Goal: Information Seeking & Learning: Learn about a topic

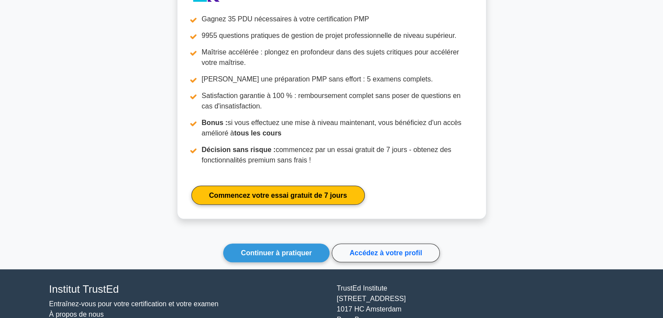
scroll to position [877, 0]
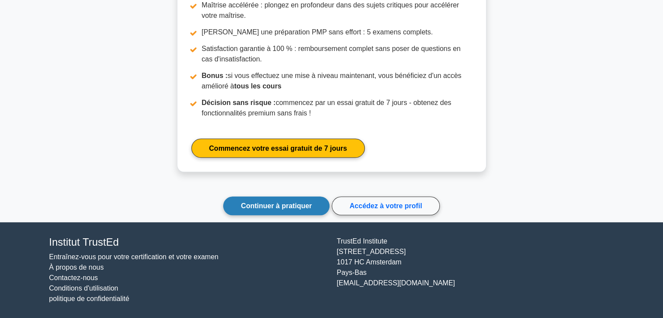
click at [306, 205] on font "Continuer à pratiquer" at bounding box center [276, 205] width 71 height 7
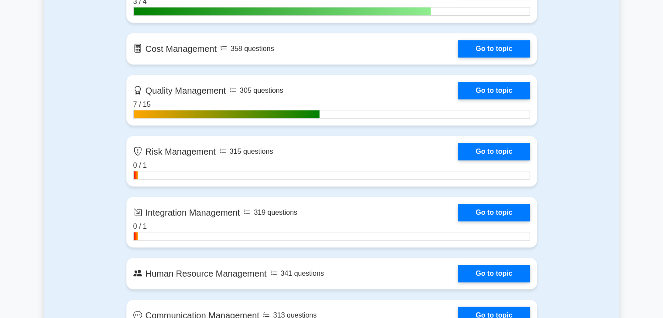
scroll to position [742, 0]
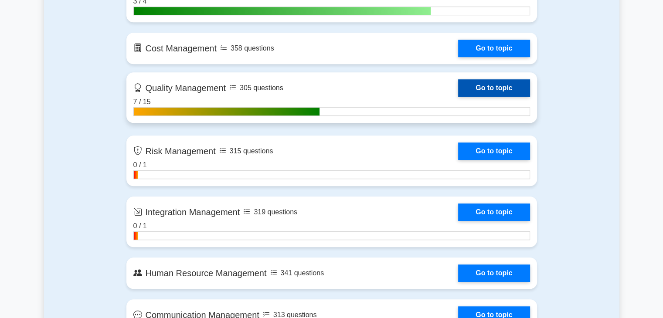
click at [483, 83] on link "Go to topic" at bounding box center [494, 87] width 72 height 17
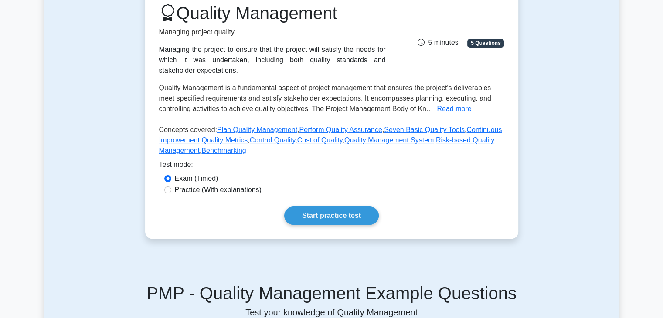
scroll to position [218, 0]
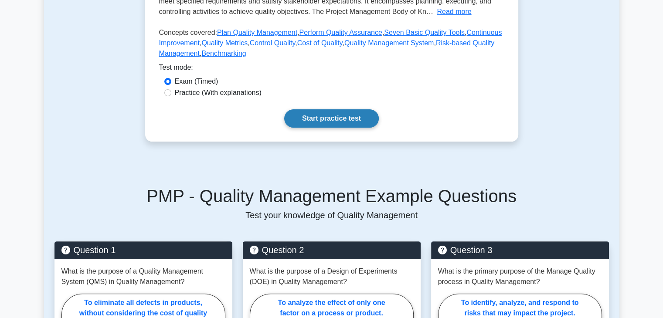
click at [333, 116] on link "Start practice test" at bounding box center [331, 118] width 95 height 18
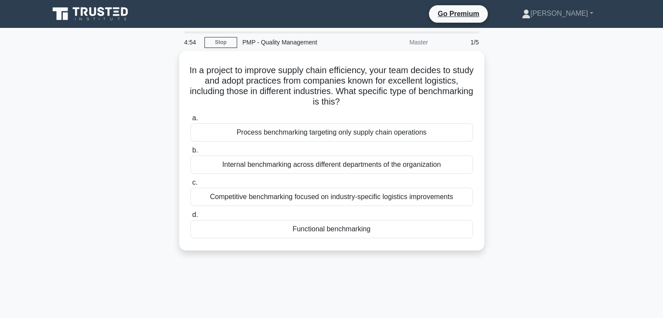
click at [533, 91] on div "In a project to improve supply chain efficiency, your team decides to study and…" at bounding box center [332, 156] width 576 height 210
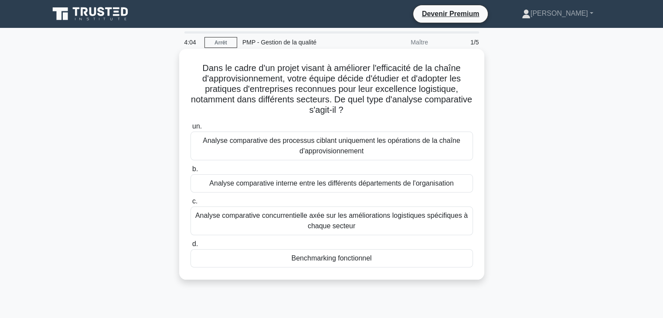
click at [282, 225] on font "Analyse comparative concurrentielle axée sur les améliorations logistiques spéc…" at bounding box center [332, 221] width 275 height 21
click at [191, 205] on input "c. Analyse comparative concurrentielle axée sur les améliorations logistiques s…" at bounding box center [191, 202] width 0 height 6
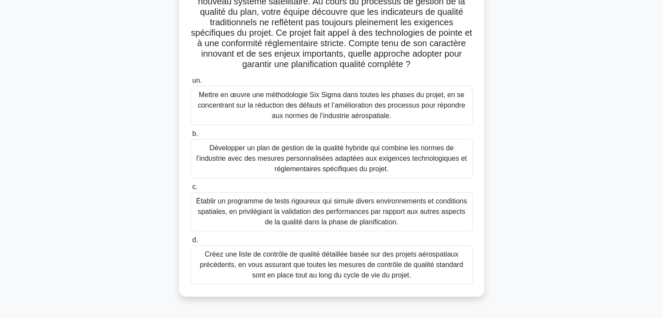
scroll to position [66, 0]
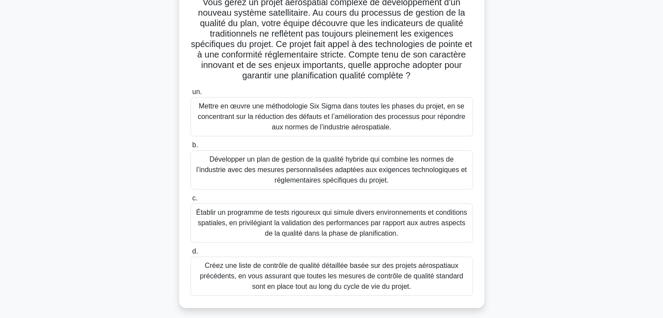
click at [366, 264] on font "Créez une liste de contrôle de qualité détaillée basée sur des projets aérospat…" at bounding box center [331, 276] width 263 height 28
click at [191, 255] on input "d. Créez une liste de contrôle de qualité détaillée basée sur des projets aéros…" at bounding box center [191, 252] width 0 height 6
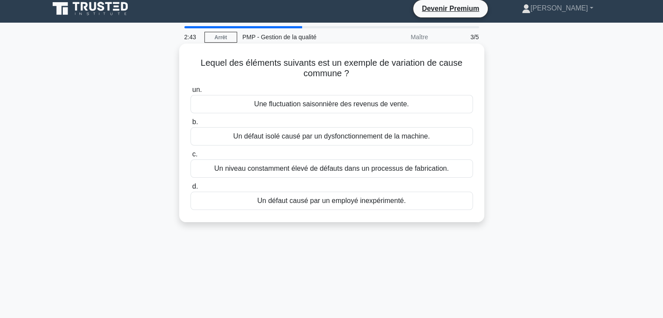
scroll to position [0, 0]
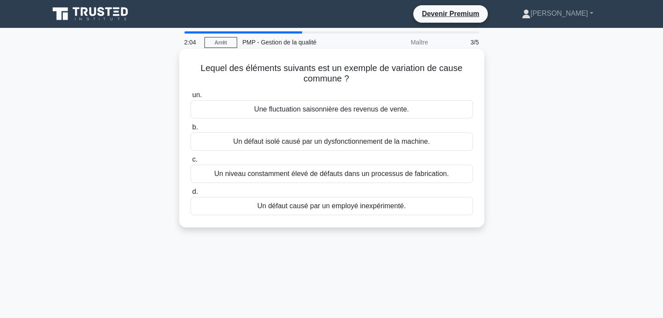
click at [342, 205] on font "Un défaut causé par un employé inexpérimenté." at bounding box center [331, 205] width 149 height 7
click at [191, 195] on input "d. Un défaut causé par un employé inexpérimenté." at bounding box center [191, 192] width 0 height 6
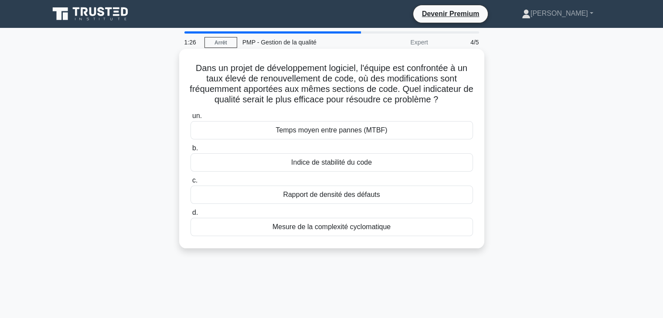
click at [345, 194] on font "Rapport de densité des défauts" at bounding box center [331, 194] width 97 height 7
click at [191, 184] on input "c. Rapport de densité des défauts" at bounding box center [191, 181] width 0 height 6
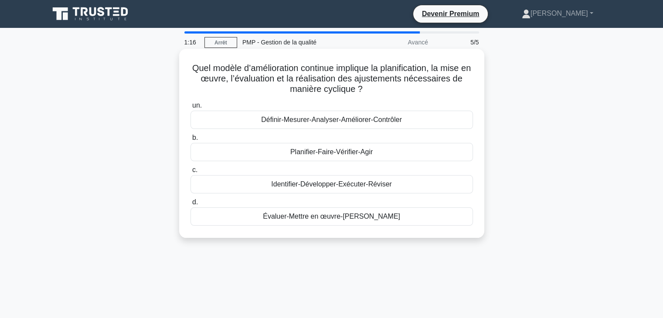
click at [352, 91] on font "Quel modèle d’amélioration continue implique la planification, la mise en œuvre…" at bounding box center [331, 78] width 279 height 31
drag, startPoint x: 354, startPoint y: 89, endPoint x: 287, endPoint y: 87, distance: 67.2
click at [287, 87] on h5 "Quel modèle d’amélioration continue implique la planification, la mise en œuvre…" at bounding box center [332, 79] width 284 height 32
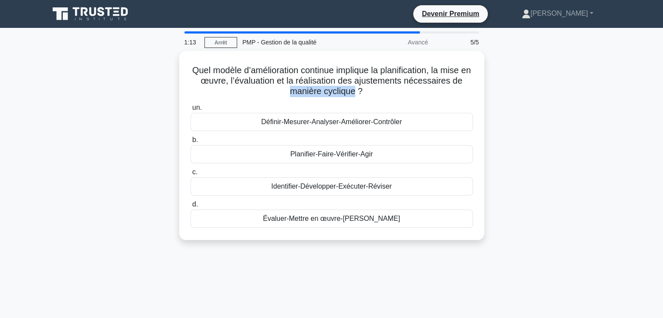
copy font "manière cyclique"
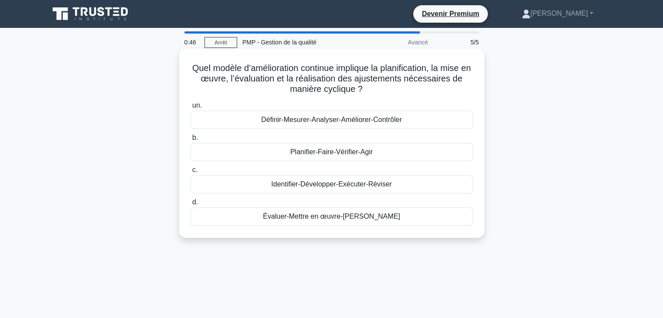
click at [326, 119] on font "Définir-Mesurer-Analyser-Améliorer-Contrôler" at bounding box center [331, 119] width 141 height 7
click at [191, 109] on input "un. Définir-Mesurer-Analyser-Améliorer-Contrôler" at bounding box center [191, 106] width 0 height 6
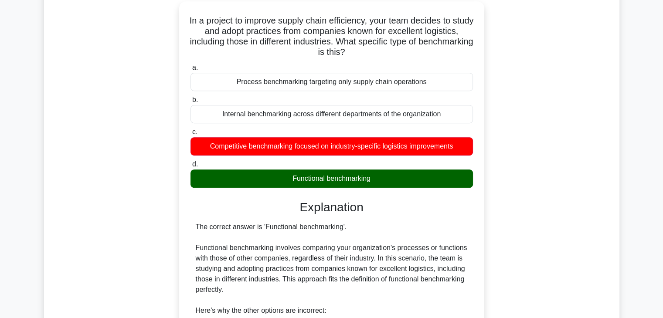
scroll to position [262, 0]
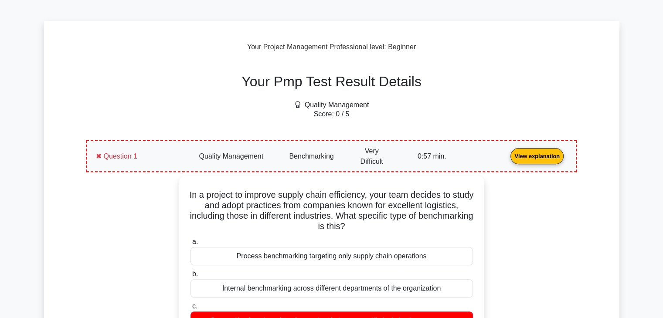
click at [507, 152] on link "View explanation" at bounding box center [537, 155] width 60 height 7
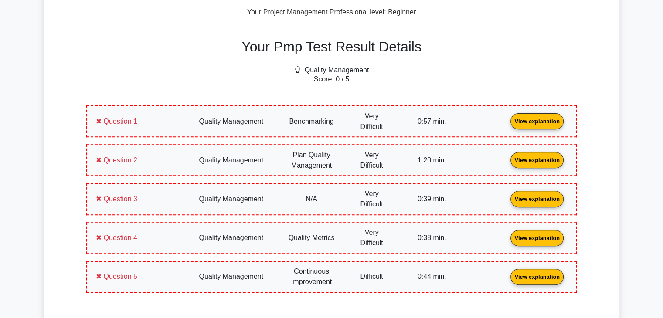
scroll to position [349, 0]
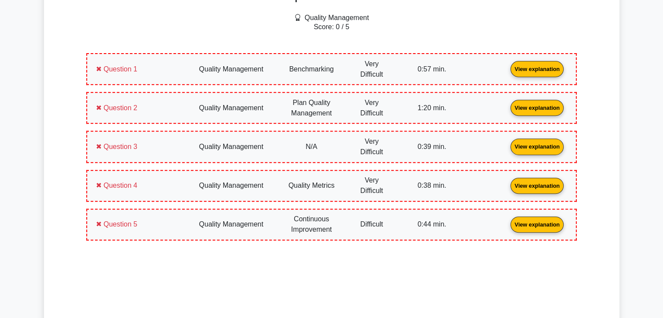
click at [507, 71] on link "View explanation" at bounding box center [537, 68] width 60 height 7
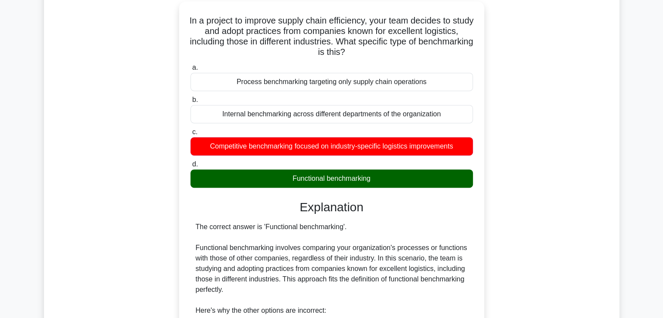
scroll to position [479, 0]
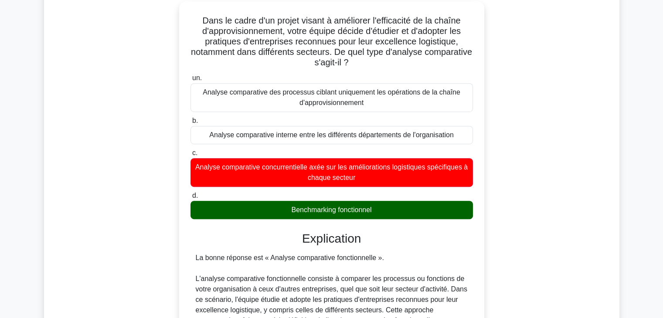
click at [528, 98] on div "Dans le cadre d'un projet visant à améliorer l'efficacité de la chaîne d'approv…" at bounding box center [332, 277] width 480 height 552
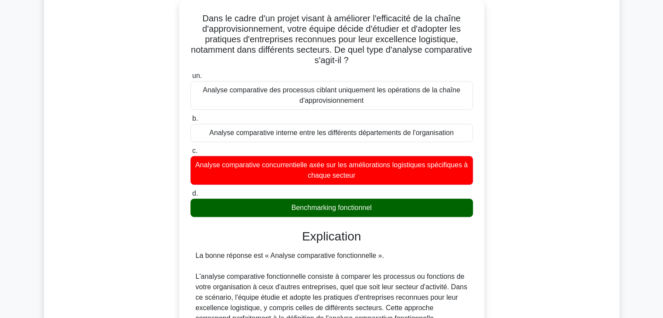
drag, startPoint x: 383, startPoint y: 206, endPoint x: 197, endPoint y: 16, distance: 266.5
click at [197, 16] on div "Dans le cadre d'un projet visant à améliorer l'efficacité de la chaîne d'approv…" at bounding box center [332, 270] width 298 height 535
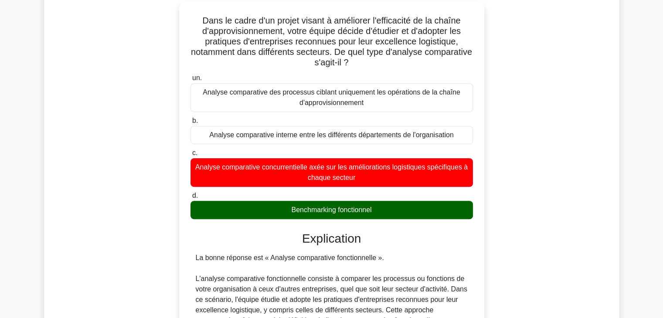
copy div "Dans le cadre d'un projet visant à améliorer l'efficacité de la chaîne d'approv…"
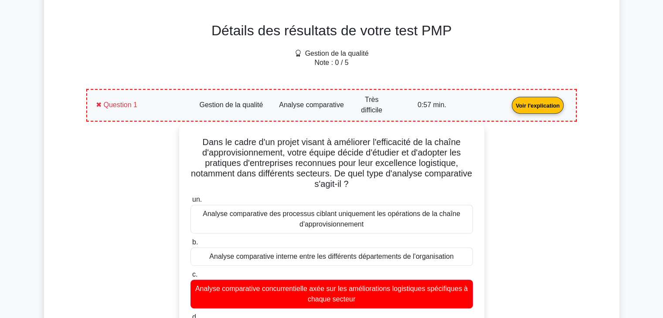
scroll to position [305, 0]
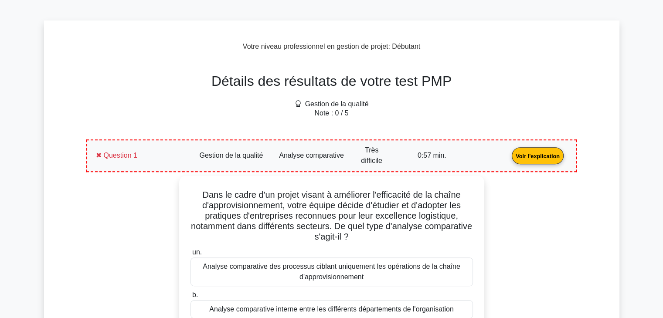
click at [509, 159] on link "Voir l'explication" at bounding box center [538, 155] width 59 height 7
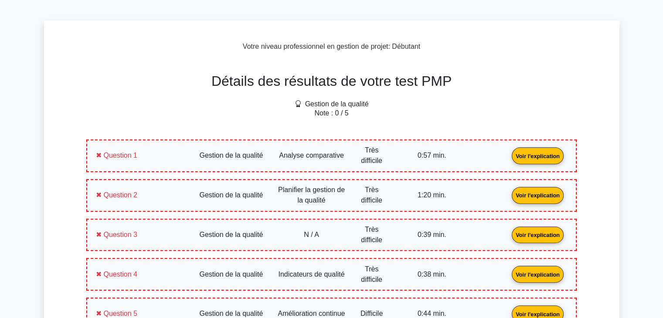
click at [509, 191] on link "Voir l'explication" at bounding box center [538, 194] width 59 height 7
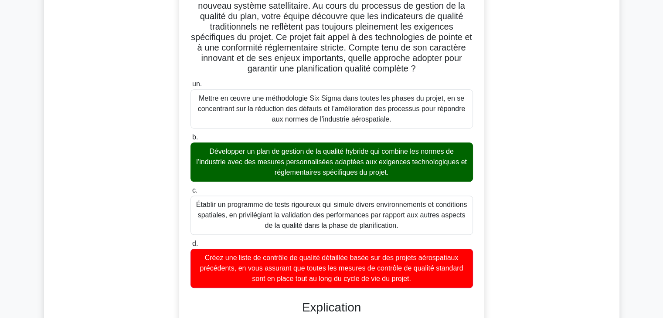
scroll to position [523, 0]
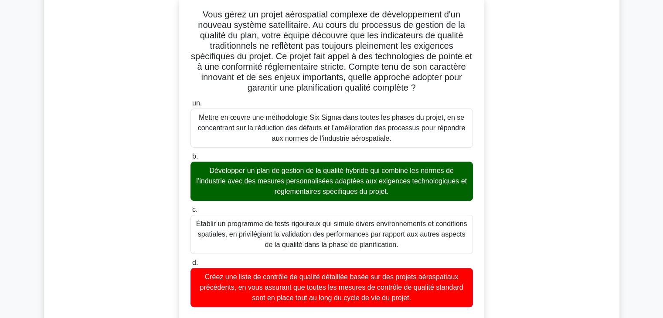
drag, startPoint x: 414, startPoint y: 296, endPoint x: 198, endPoint y: 13, distance: 356.0
copy div "Vous gérez un projet aérospatial complexe de développement d'un nouveau système…"
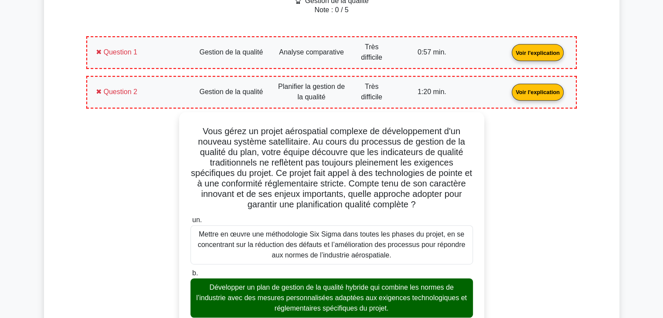
scroll to position [305, 0]
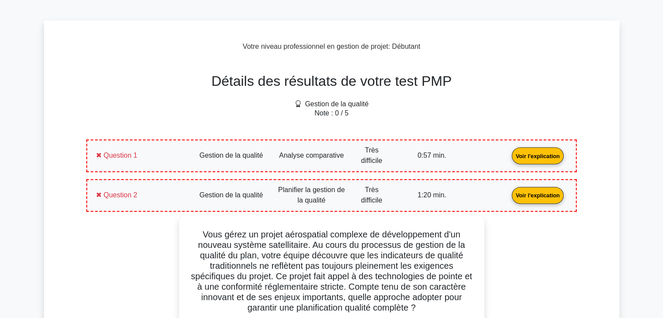
click at [509, 192] on link "Voir l'explication" at bounding box center [538, 194] width 59 height 7
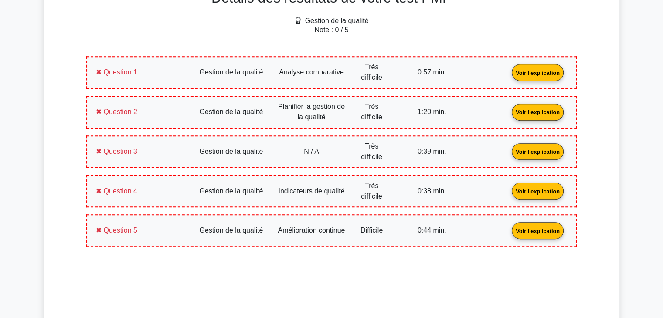
scroll to position [392, 0]
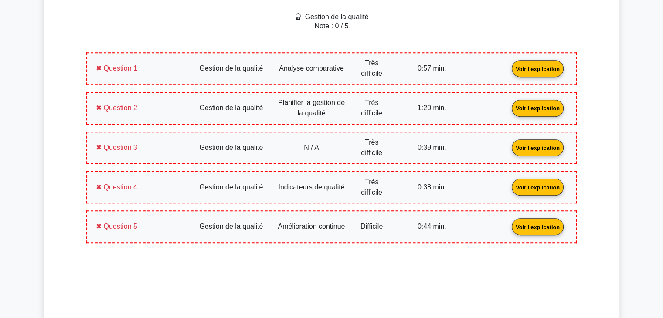
click at [509, 150] on link "Voir l'explication" at bounding box center [538, 147] width 59 height 7
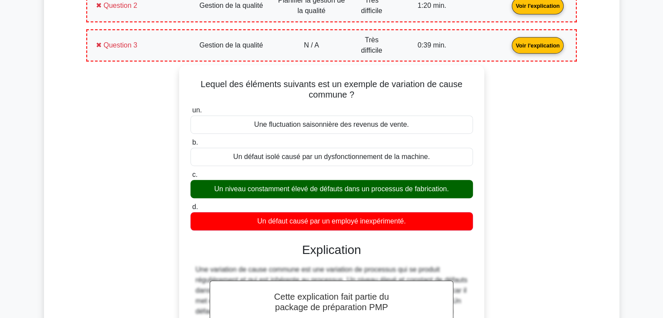
scroll to position [479, 0]
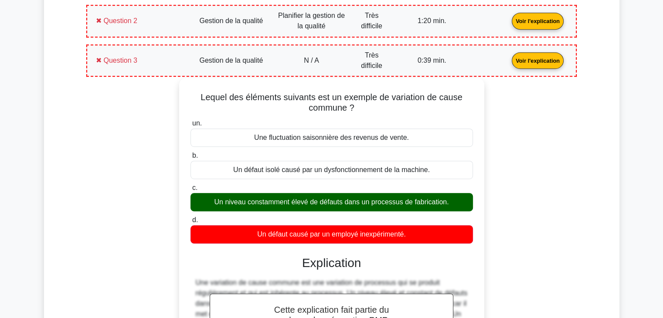
drag, startPoint x: 431, startPoint y: 232, endPoint x: 199, endPoint y: 94, distance: 270.5
click at [199, 94] on div "Lequel des éléments suivants est un exemple de variation de cause commune ? un.…" at bounding box center [332, 255] width 298 height 346
copy div "Lequel des éléments suivants est un exemple de variation de cause commune ? un.…"
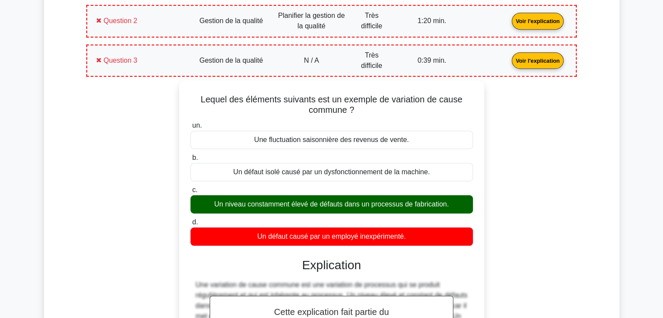
click at [509, 56] on link "Voir l'explication" at bounding box center [538, 59] width 59 height 7
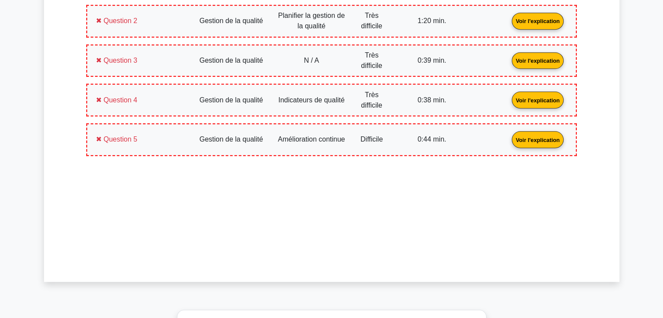
click at [509, 101] on link "Voir l'explication" at bounding box center [538, 99] width 59 height 7
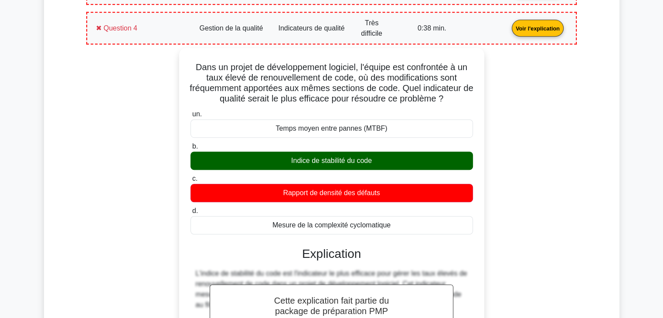
scroll to position [567, 0]
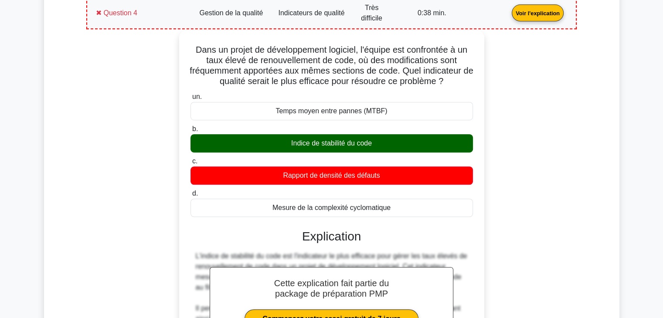
drag, startPoint x: 391, startPoint y: 205, endPoint x: 189, endPoint y: 45, distance: 257.5
click at [189, 45] on div "Dans un projet de développement logiciel, l'équipe est confrontée à un taux éle…" at bounding box center [332, 296] width 298 height 524
copy div "Dans un projet de développement logiciel, l'équipe est confrontée à un taux éle…"
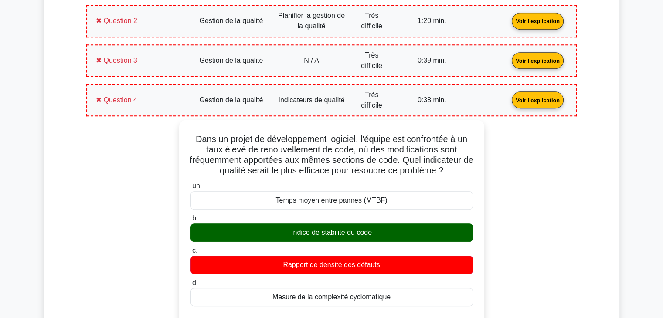
click at [509, 96] on link "Voir l'explication" at bounding box center [538, 99] width 59 height 7
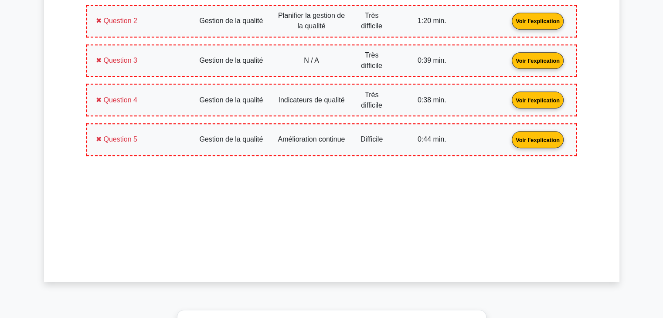
click at [509, 138] on link "Voir l'explication" at bounding box center [538, 139] width 59 height 7
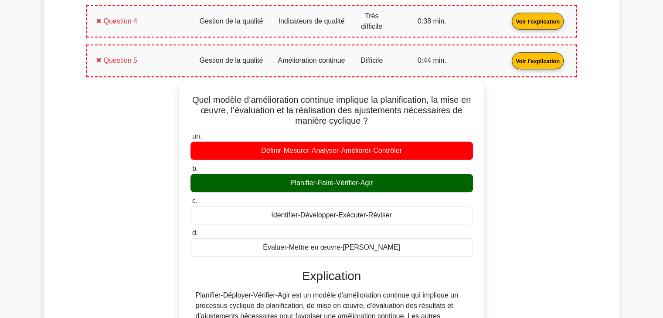
scroll to position [567, 0]
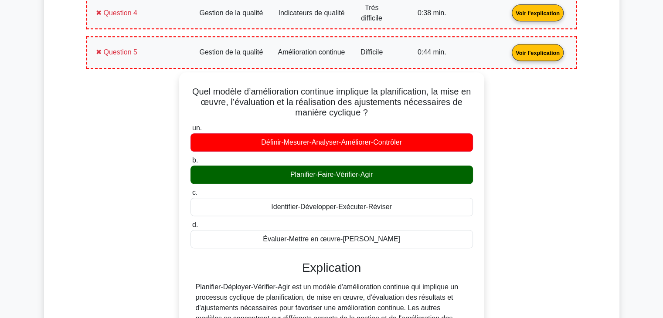
drag, startPoint x: 403, startPoint y: 235, endPoint x: 153, endPoint y: 91, distance: 289.0
click at [153, 91] on div "Quel modèle d’amélioration continue implique la planification, la mise en œuvre…" at bounding box center [332, 243] width 480 height 343
copy div "Quel modèle d’amélioration continue implique la planification, la mise en œuvre…"
click at [509, 48] on link "Voir l'explication" at bounding box center [538, 51] width 59 height 7
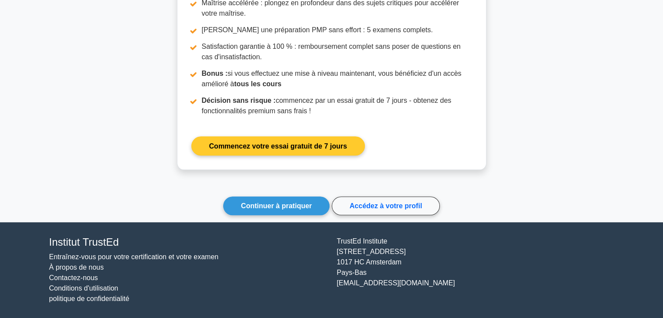
scroll to position [877, 0]
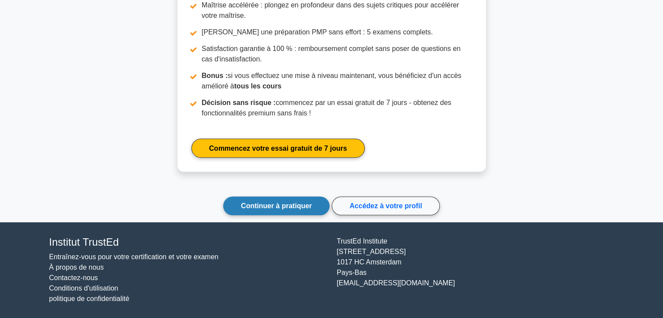
click at [286, 205] on font "Continuer à pratiquer" at bounding box center [276, 205] width 71 height 7
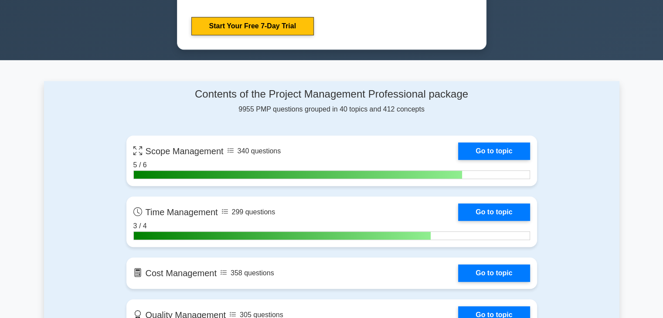
scroll to position [654, 0]
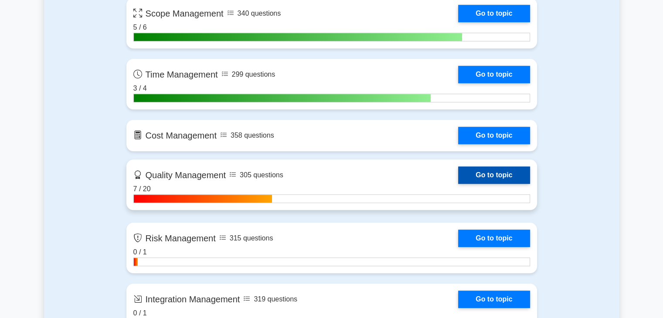
click at [483, 171] on link "Go to topic" at bounding box center [494, 175] width 72 height 17
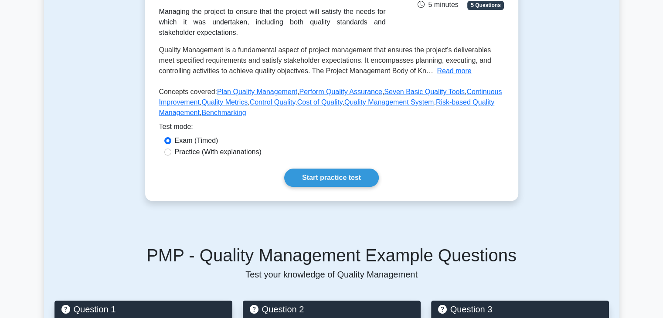
scroll to position [174, 0]
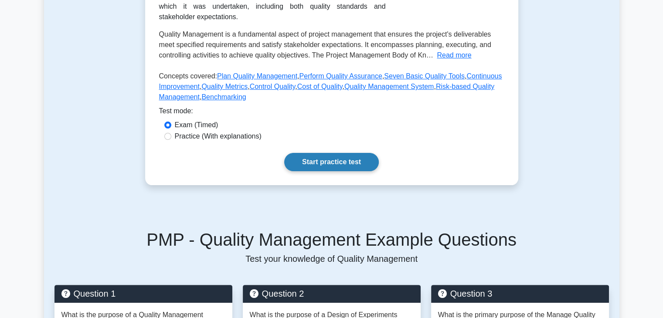
click at [339, 163] on link "Start practice test" at bounding box center [331, 162] width 95 height 18
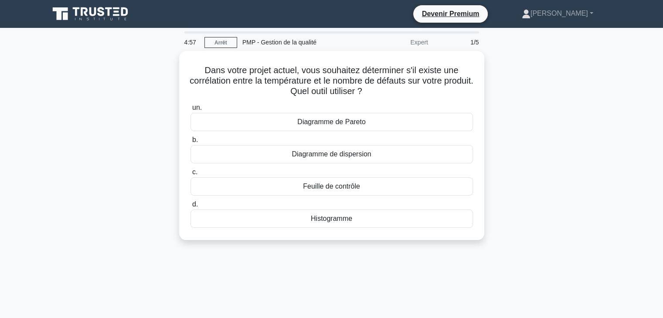
click at [524, 111] on div "Dans votre projet actuel, vous souhaitez déterminer s'il existe une corrélation…" at bounding box center [332, 151] width 576 height 200
click at [24, 206] on main "4:56 [GEOGRAPHIC_DATA] PMP - Gestion de la qualité Expert 1/5 Dans votre projet…" at bounding box center [331, 249] width 663 height 443
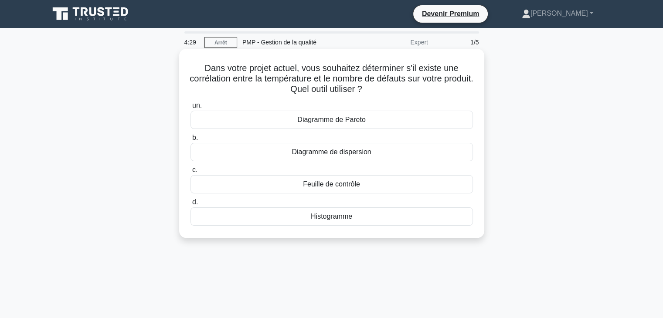
click at [340, 117] on font "Diagramme de Pareto" at bounding box center [331, 119] width 68 height 7
click at [191, 109] on input "un. Diagramme de Pareto" at bounding box center [191, 106] width 0 height 6
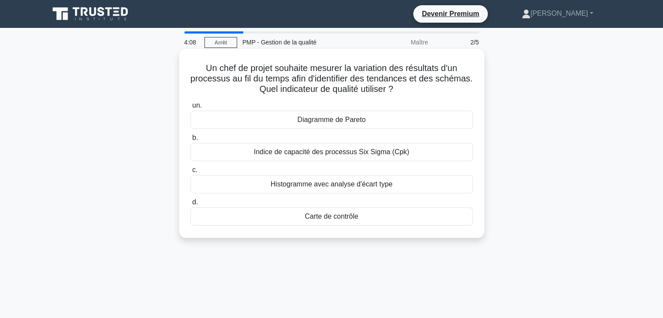
click at [331, 156] on font "Indice de capacité des processus Six Sigma (Cpk)" at bounding box center [332, 151] width 156 height 7
click at [191, 141] on input "b. Indice de capacité des processus Six Sigma (Cpk)" at bounding box center [191, 138] width 0 height 6
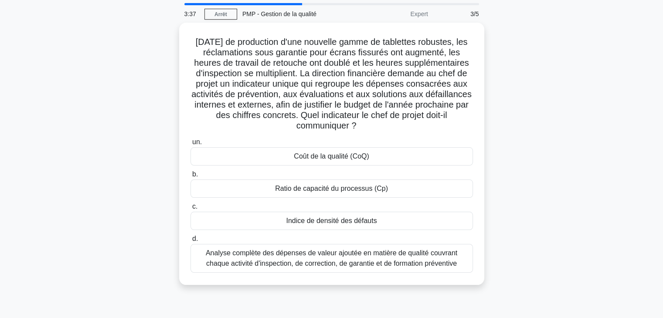
scroll to position [44, 0]
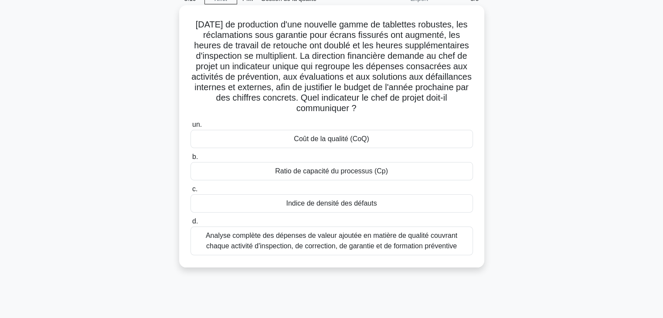
click at [363, 248] on font "Analyse complète des dépenses de valeur ajoutée en matière de qualité couvrant …" at bounding box center [332, 241] width 252 height 18
click at [191, 225] on input "d. Analyse complète des dépenses de valeur ajoutée en matière de qualité couvra…" at bounding box center [191, 222] width 0 height 6
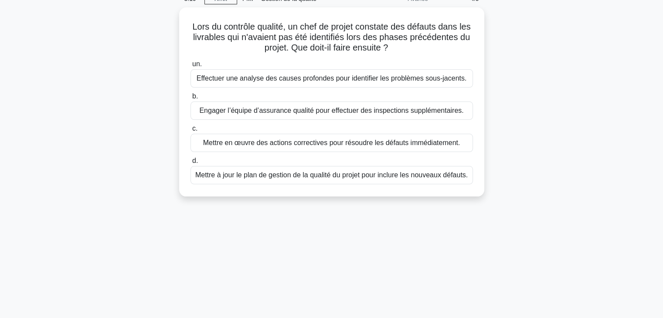
scroll to position [0, 0]
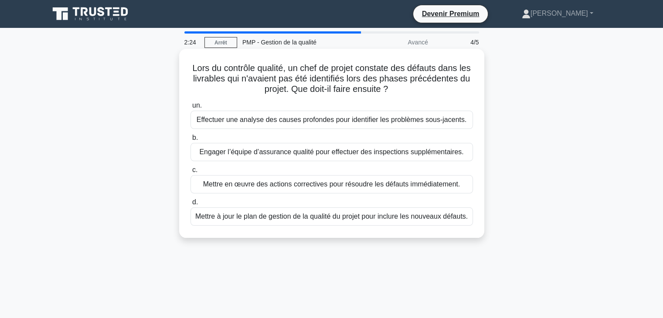
click at [337, 120] on font "Effectuer une analyse des causes profondes pour identifier les problèmes sous-j…" at bounding box center [332, 119] width 270 height 7
click at [191, 109] on input "un. Effectuer une analyse des causes profondes pour identifier les problèmes so…" at bounding box center [191, 106] width 0 height 6
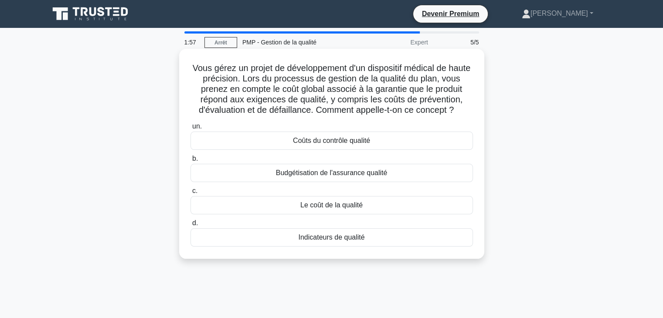
click at [338, 209] on font "Le coût de la qualité" at bounding box center [332, 205] width 62 height 7
click at [191, 194] on input "c. Le coût de la qualité" at bounding box center [191, 191] width 0 height 6
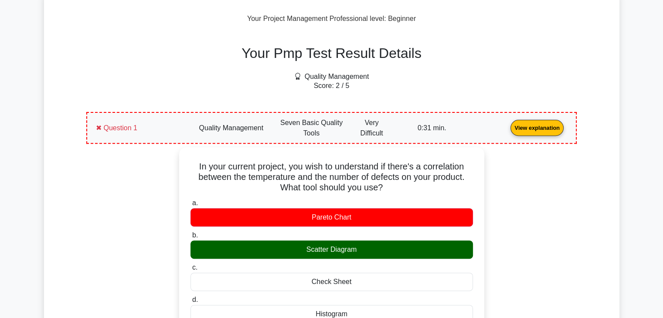
scroll to position [305, 0]
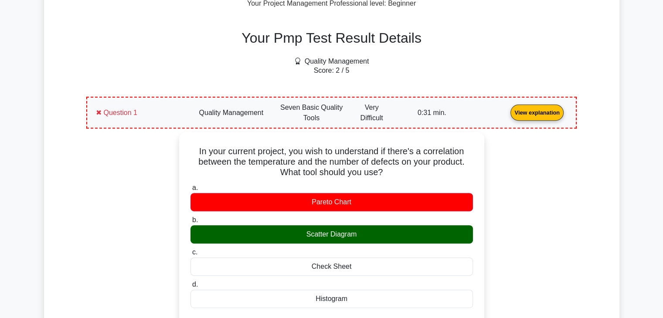
click at [507, 109] on link "View explanation" at bounding box center [537, 112] width 60 height 7
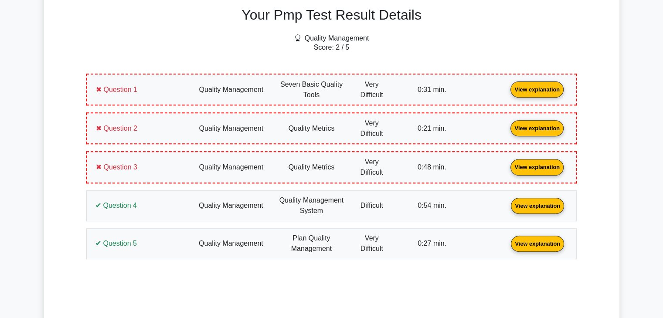
scroll to position [349, 0]
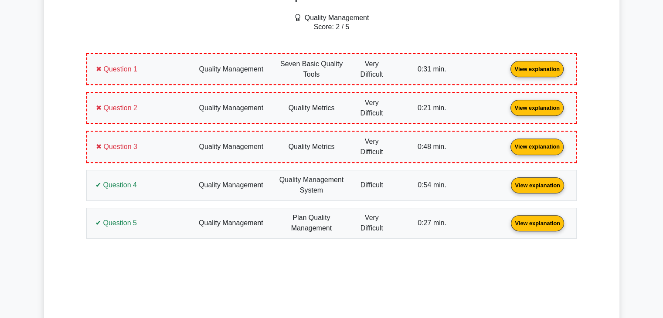
click at [507, 72] on link "View explanation" at bounding box center [537, 68] width 60 height 7
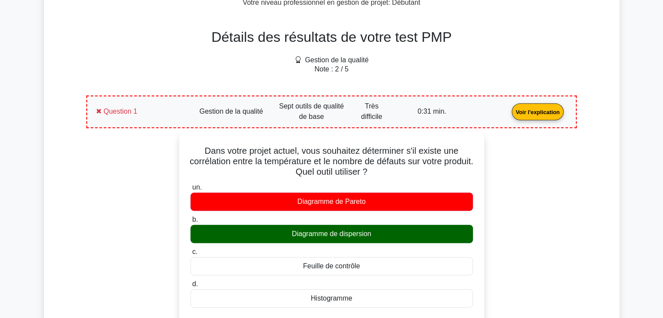
scroll to position [392, 0]
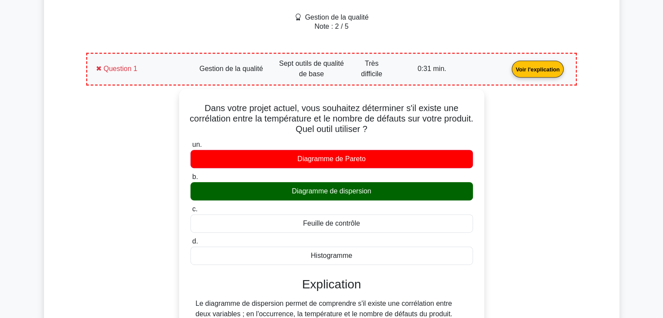
click at [600, 145] on div "Détails des résultats de votre test PMP Gestion de la qualité Note : 2 / 5 Ques…" at bounding box center [331, 320] width 543 height 703
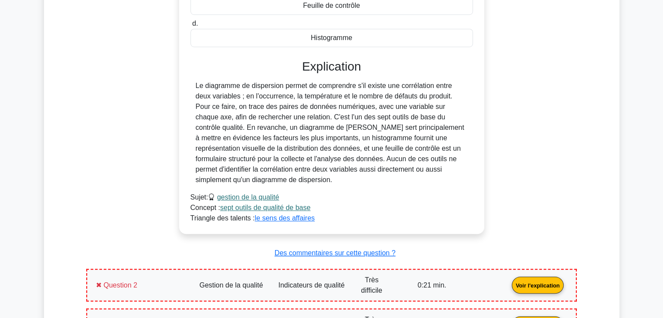
scroll to position [435, 0]
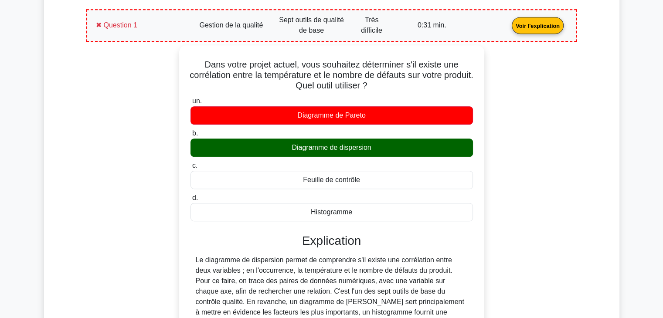
drag, startPoint x: 370, startPoint y: 211, endPoint x: 157, endPoint y: 64, distance: 258.8
click at [157, 64] on div "Dans votre projet actuel, vous souhaitez déterminer s'il existe une corrélation…" at bounding box center [332, 232] width 480 height 374
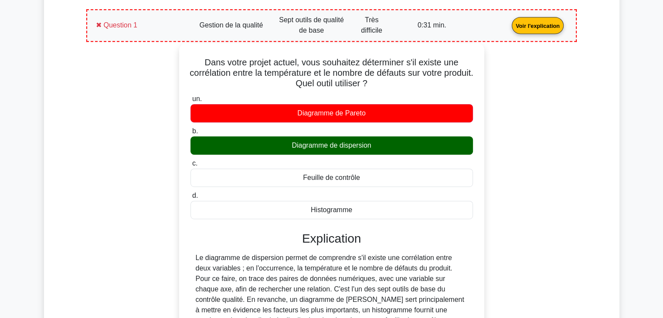
copy div "Dans votre projet actuel, vous souhaitez déterminer s'il existe une corrélation…"
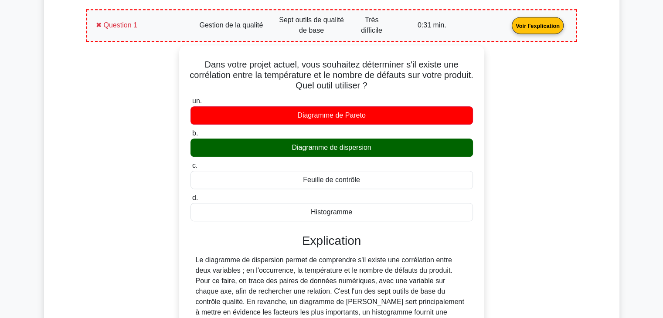
click at [509, 22] on link "Voir l'explication" at bounding box center [538, 24] width 59 height 7
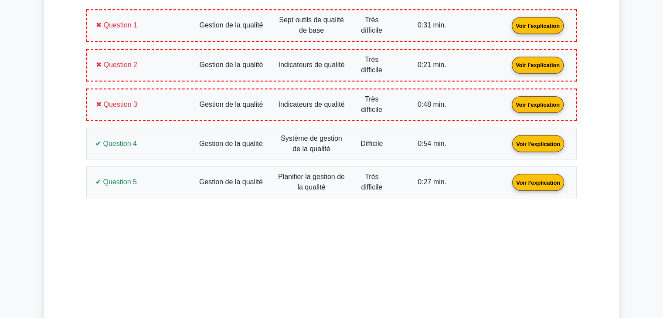
click at [509, 62] on link "Voir l'explication" at bounding box center [538, 64] width 59 height 7
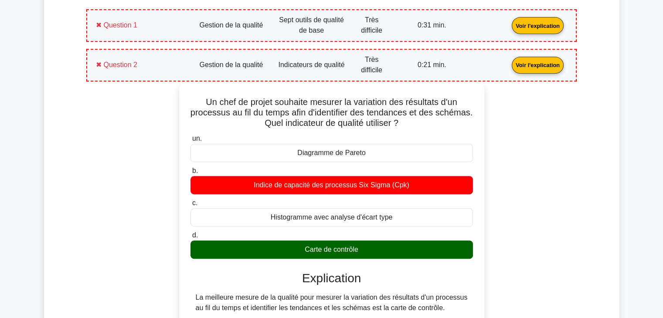
drag, startPoint x: 368, startPoint y: 250, endPoint x: 204, endPoint y: 96, distance: 224.6
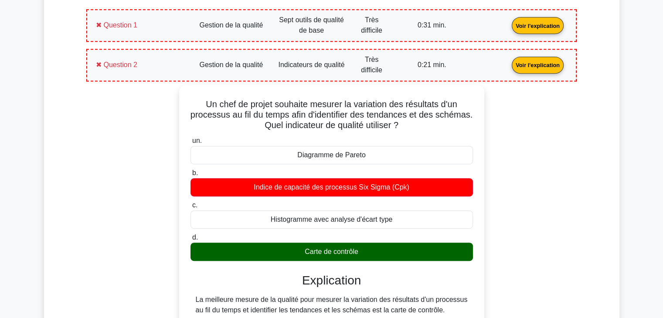
copy div "Un chef de projet souhaite mesurer la variation des résultats d'un processus au…"
click at [509, 61] on link "Voir l'explication" at bounding box center [538, 64] width 59 height 7
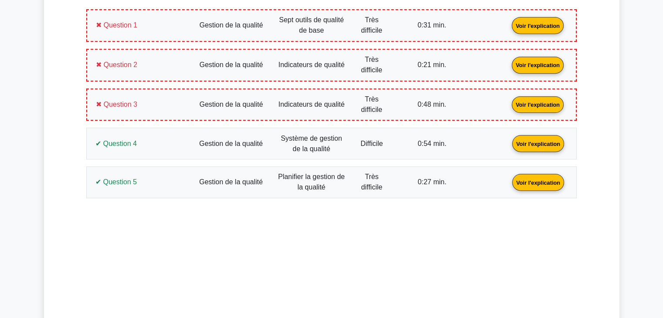
click at [509, 105] on link "Voir l'explication" at bounding box center [538, 103] width 59 height 7
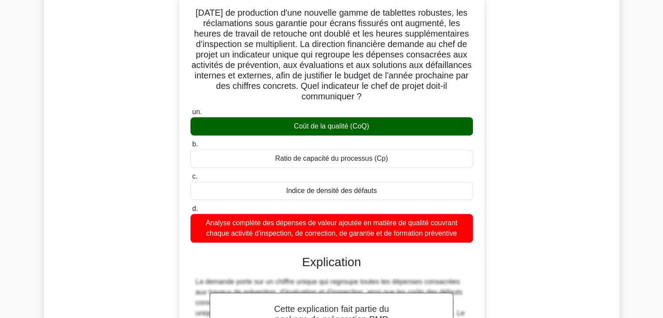
scroll to position [523, 0]
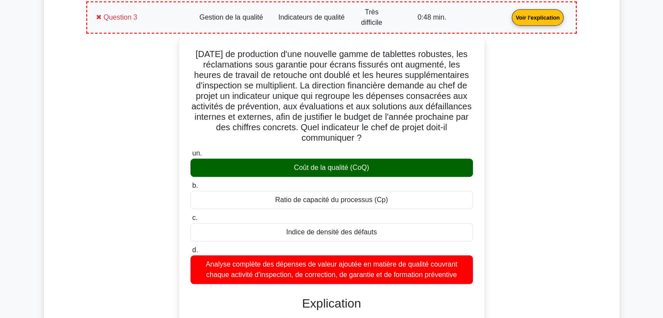
drag, startPoint x: 466, startPoint y: 276, endPoint x: 189, endPoint y: 51, distance: 356.9
click at [189, 51] on div "Après six mois de production d'une nouvelle gamme de tablettes robustes, les ré…" at bounding box center [332, 284] width 298 height 493
copy div "Après six mois de production d'une nouvelle gamme de tablettes robustes, les ré…"
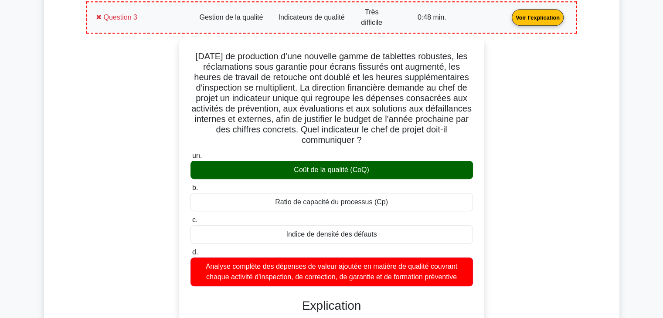
click at [509, 13] on link "Voir l'explication" at bounding box center [538, 16] width 59 height 7
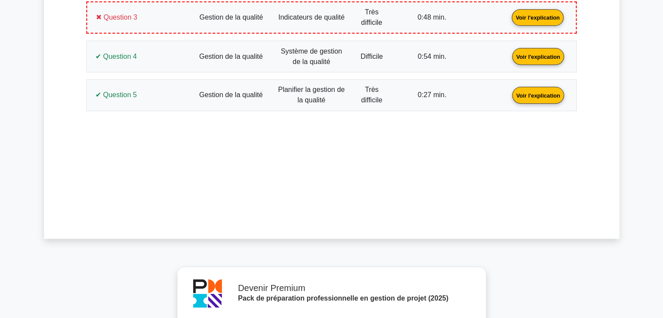
click at [509, 53] on link "Voir l'explication" at bounding box center [538, 55] width 59 height 7
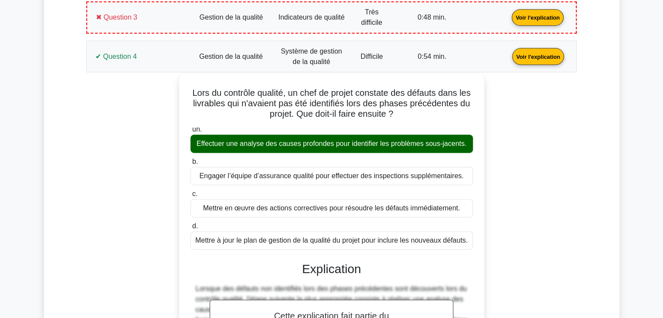
drag, startPoint x: 472, startPoint y: 238, endPoint x: 191, endPoint y: 84, distance: 319.8
click at [191, 84] on div "Lors du contrôle qualité, un chef de projet constate des défauts dans les livra…" at bounding box center [332, 255] width 298 height 357
copy div "Lors du contrôle qualité, un chef de projet constate des défauts dans les livra…"
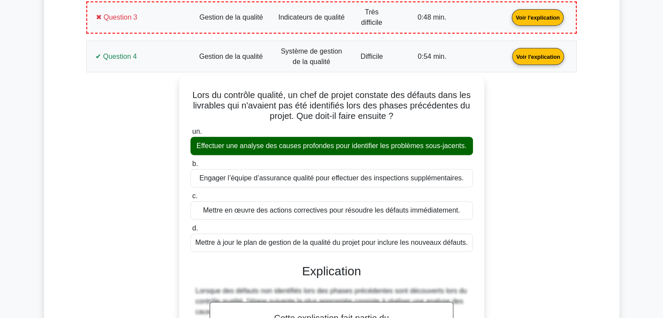
click at [509, 52] on link "Voir l'explication" at bounding box center [538, 55] width 59 height 7
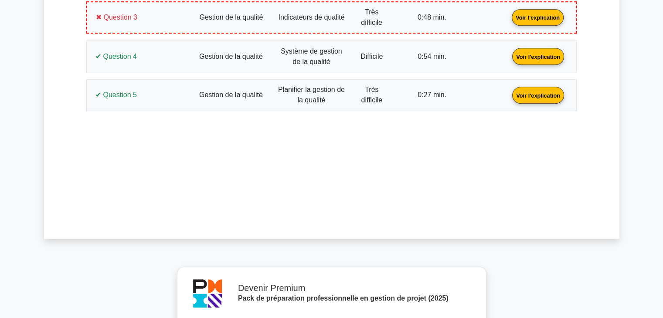
click at [509, 92] on link "Voir l'explication" at bounding box center [538, 94] width 59 height 7
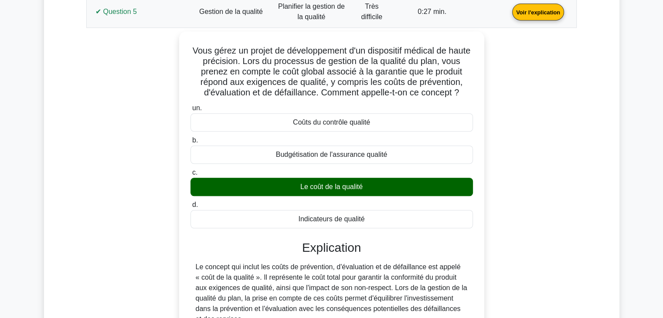
scroll to position [610, 0]
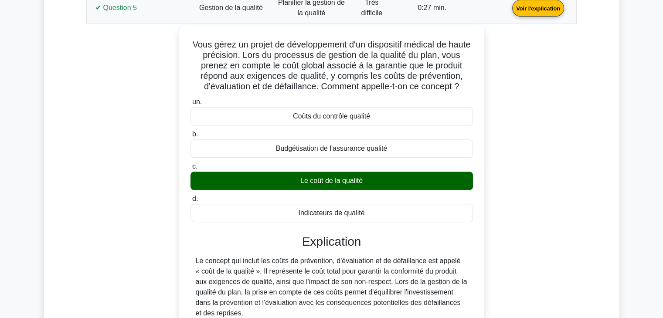
drag, startPoint x: 373, startPoint y: 219, endPoint x: 199, endPoint y: 44, distance: 246.4
click at [199, 44] on div "Vous gérez un projet de développement d'un dispositif médical de haute précisio…" at bounding box center [332, 197] width 298 height 336
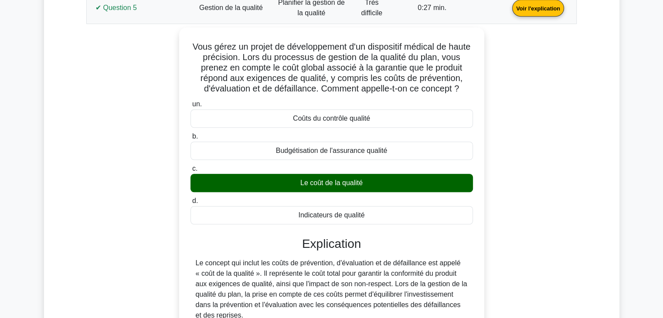
copy div "Vous gérez un projet de développement d'un dispositif médical de haute précisio…"
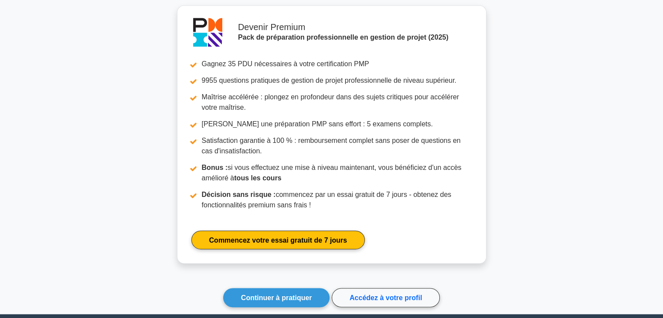
scroll to position [1177, 0]
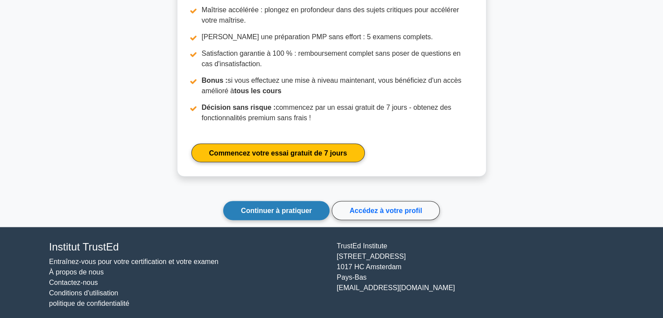
click at [287, 213] on font "Continuer à pratiquer" at bounding box center [276, 210] width 71 height 7
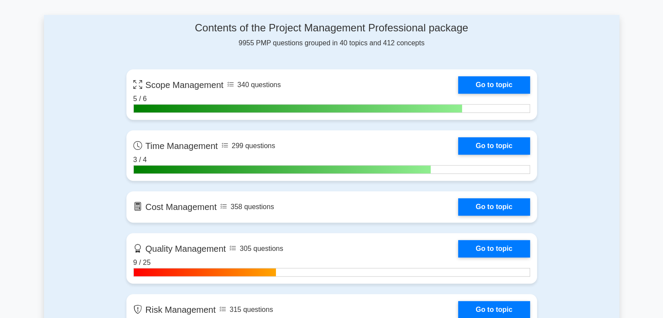
scroll to position [698, 0]
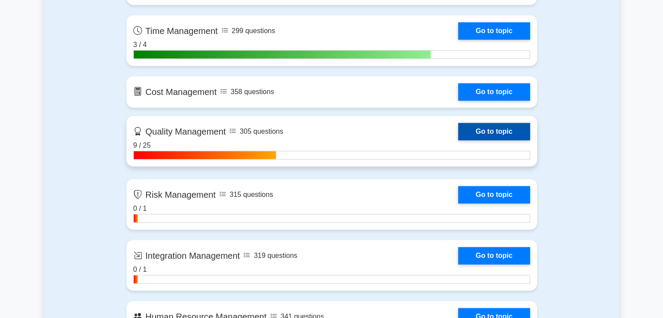
click at [493, 124] on link "Go to topic" at bounding box center [494, 131] width 72 height 17
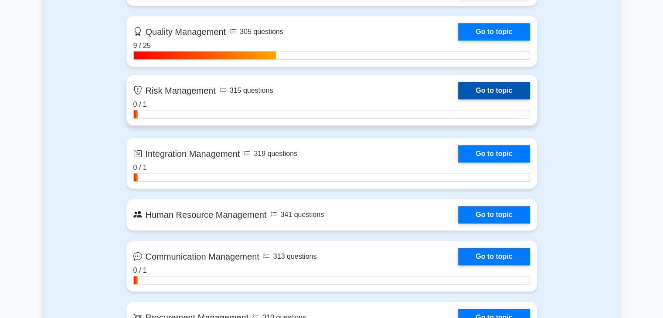
scroll to position [785, 0]
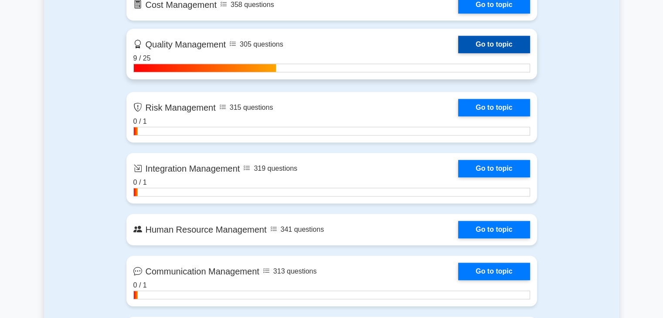
click at [501, 47] on link "Go to topic" at bounding box center [494, 44] width 72 height 17
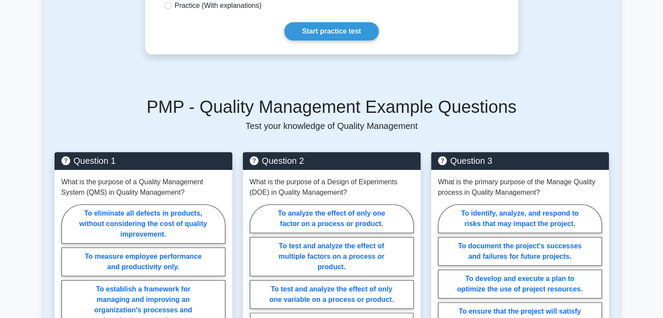
scroll to position [349, 0]
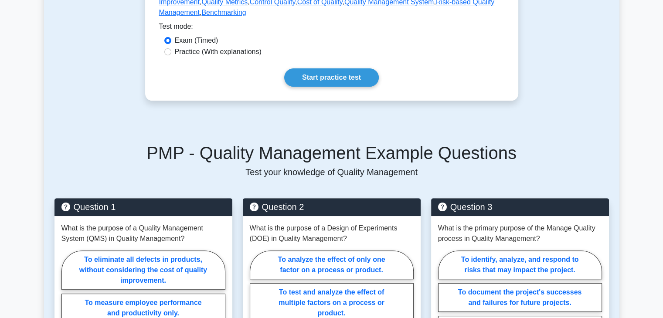
scroll to position [262, 0]
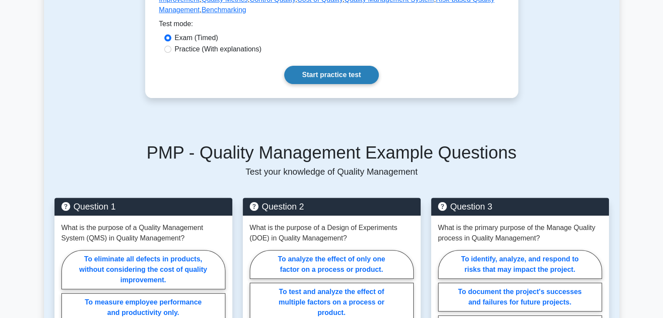
click at [346, 75] on link "Start practice test" at bounding box center [331, 75] width 95 height 18
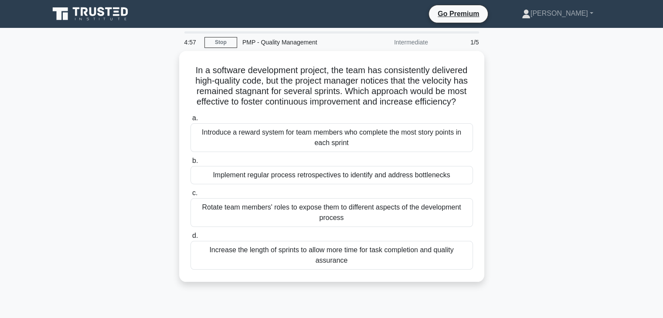
click at [543, 79] on div "In a software development project, the team has consistently delivered high-qua…" at bounding box center [332, 172] width 576 height 242
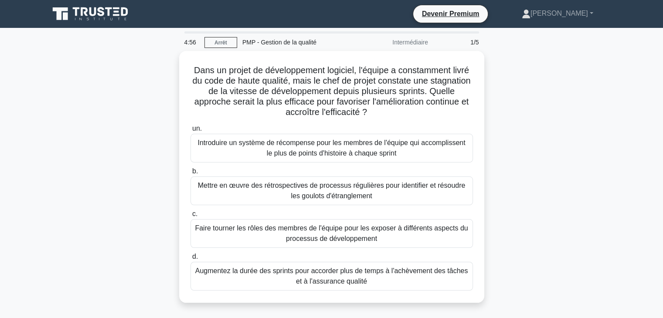
click at [63, 152] on div "Dans un projet de développement logiciel, l'équipe a constamment livré du code …" at bounding box center [332, 182] width 576 height 263
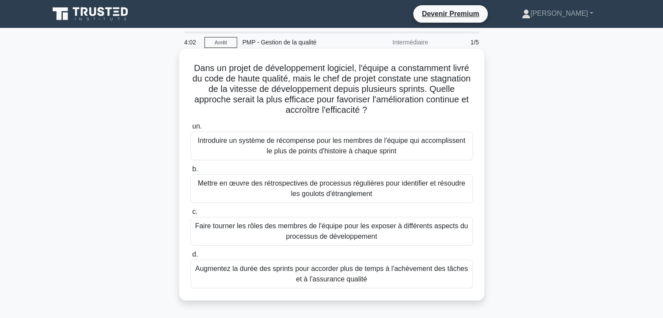
click at [346, 185] on font "Mettre en œuvre des rétrospectives de processus régulières pour identifier et r…" at bounding box center [332, 189] width 268 height 18
click at [191, 172] on input "b. Mettre en œuvre des rétrospectives de processus régulières pour identifier e…" at bounding box center [191, 170] width 0 height 6
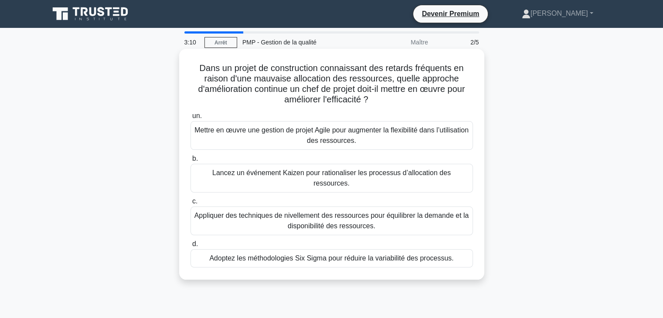
click at [385, 171] on font "Lancez un événement Kaizen pour rationaliser les processus d’allocation des res…" at bounding box center [331, 178] width 239 height 18
click at [191, 162] on input "b. Lancez un événement Kaizen pour rationaliser les processus d’allocation des …" at bounding box center [191, 159] width 0 height 6
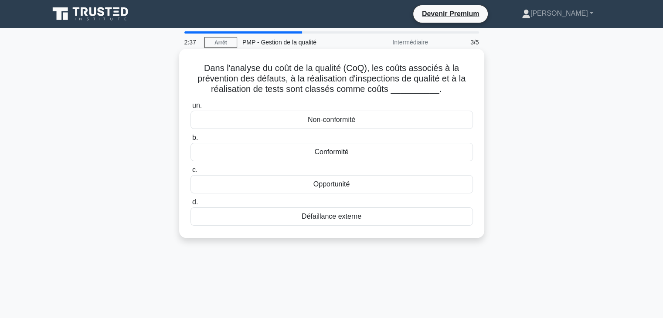
click at [332, 155] on font "Conformité" at bounding box center [331, 151] width 34 height 7
click at [191, 141] on input "b. Conformité" at bounding box center [191, 138] width 0 height 6
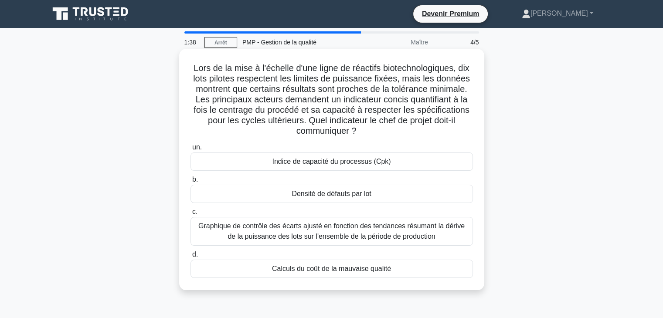
click at [321, 160] on font "Indice de capacité du processus (Cpk)" at bounding box center [331, 161] width 119 height 7
click at [191, 150] on input "un. Indice de capacité du processus (Cpk)" at bounding box center [191, 148] width 0 height 6
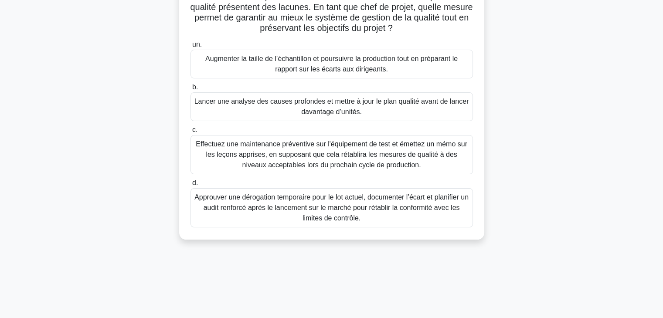
scroll to position [131, 0]
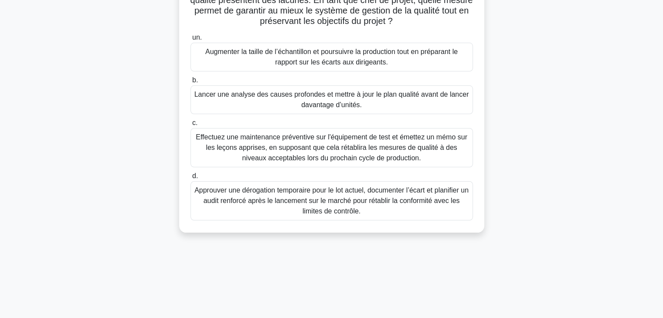
click at [330, 101] on font "Lancer une analyse des causes profondes et mettre à jour le plan qualité avant …" at bounding box center [332, 100] width 275 height 18
click at [191, 83] on input "b. Lancer une analyse des causes profondes et mettre à jour le plan qualité ava…" at bounding box center [191, 81] width 0 height 6
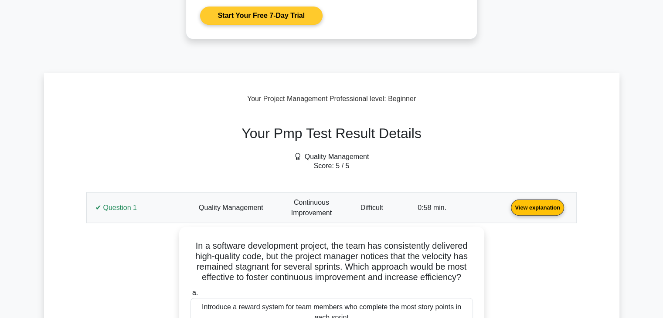
scroll to position [218, 0]
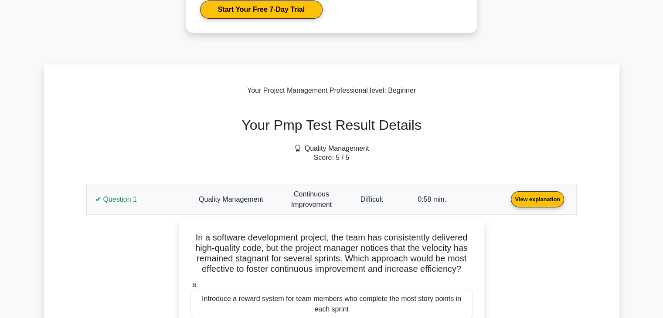
click at [508, 202] on link "View explanation" at bounding box center [538, 198] width 60 height 7
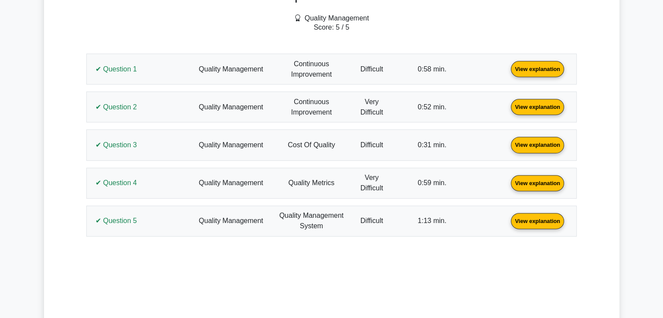
scroll to position [349, 0]
click at [508, 71] on link "View explanation" at bounding box center [538, 68] width 60 height 7
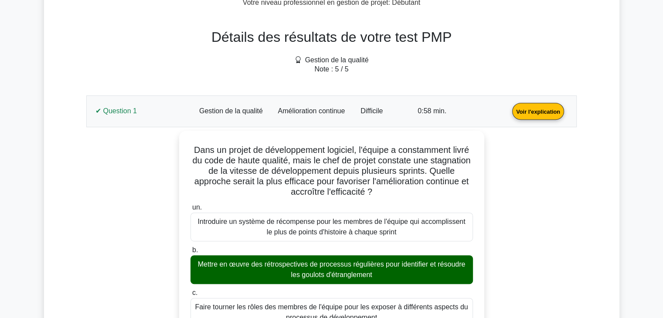
scroll to position [392, 0]
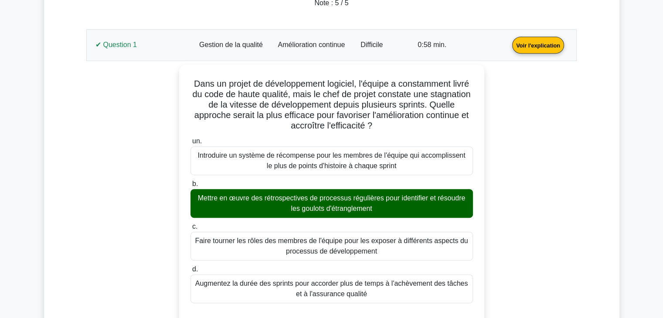
scroll to position [435, 0]
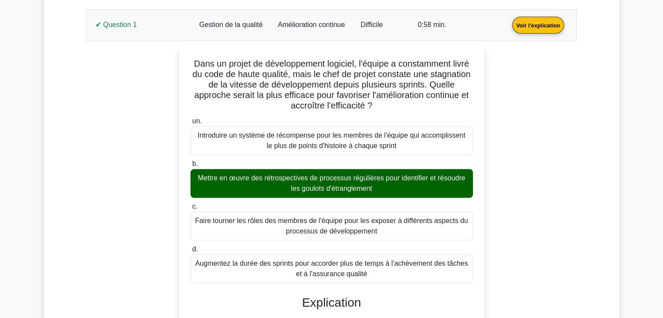
click at [509, 23] on link "Voir l'explication" at bounding box center [538, 24] width 59 height 7
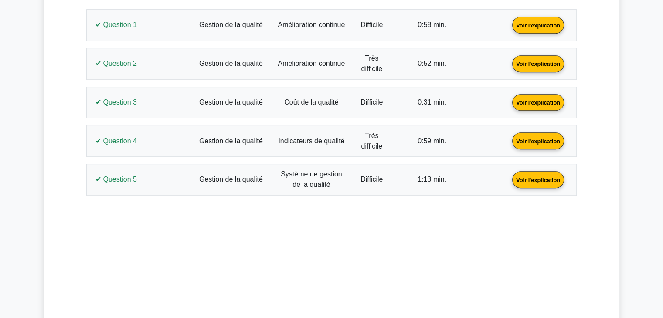
click at [509, 60] on link "Voir l'explication" at bounding box center [538, 62] width 59 height 7
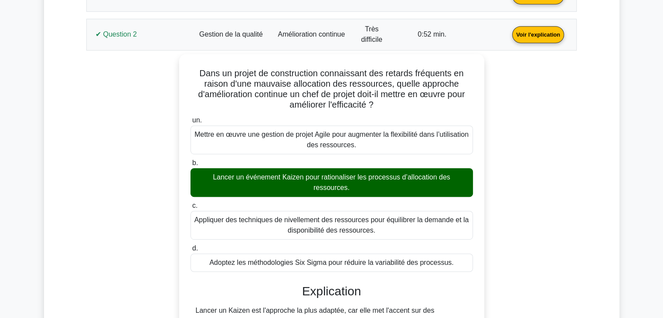
scroll to position [479, 0]
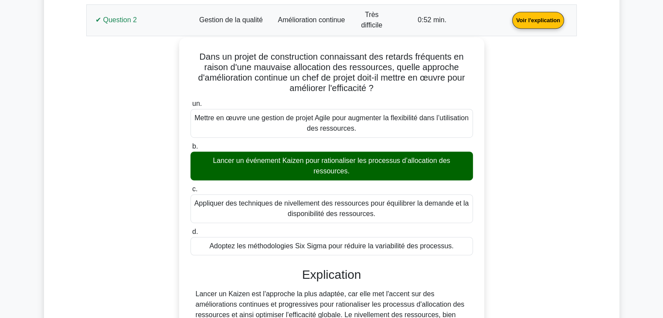
drag, startPoint x: 460, startPoint y: 246, endPoint x: 195, endPoint y: 53, distance: 327.3
click at [195, 53] on div "Dans un projet de construction connaissant des retards fréquents en raison d'un…" at bounding box center [332, 230] width 298 height 378
copy div "Dans un projet de construction connaissant des retards fréquents en raison d'un…"
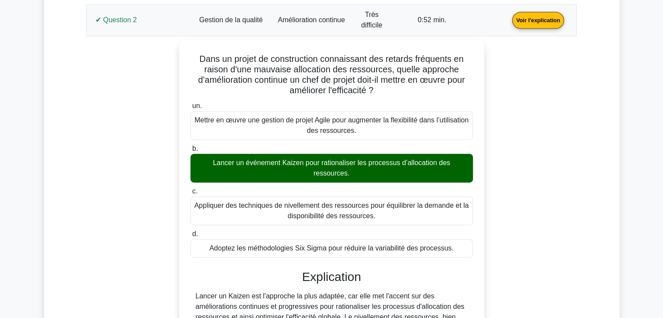
click at [141, 122] on div "Dans un projet de construction connaissant des retards fréquents en raison d'un…" at bounding box center [332, 237] width 480 height 395
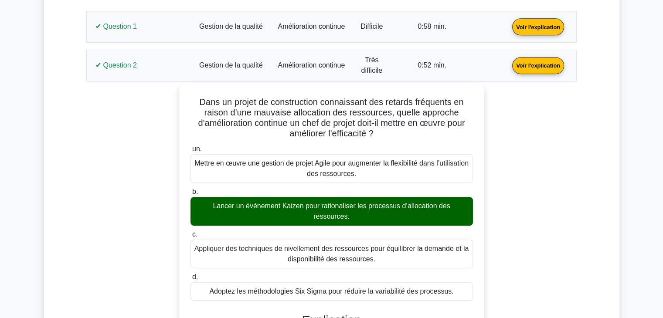
scroll to position [392, 0]
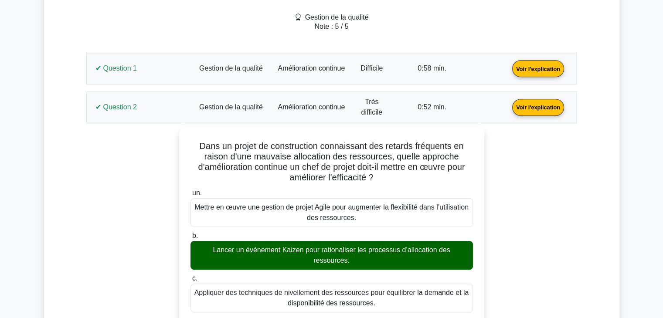
click at [509, 103] on link "Voir l'explication" at bounding box center [538, 106] width 59 height 7
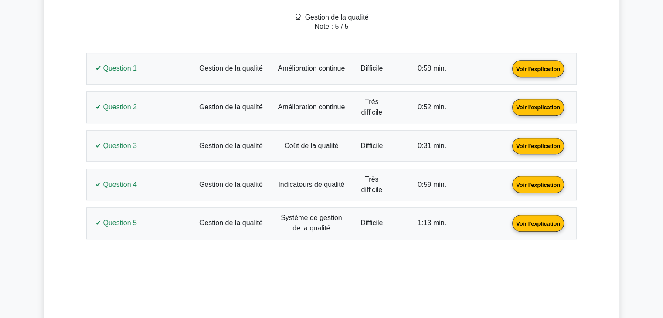
click at [509, 149] on link "Voir l'explication" at bounding box center [538, 145] width 59 height 7
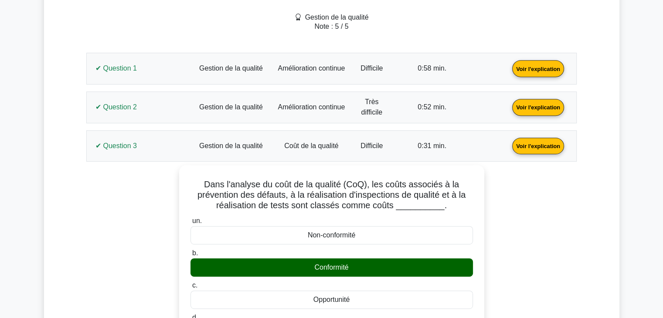
scroll to position [523, 0]
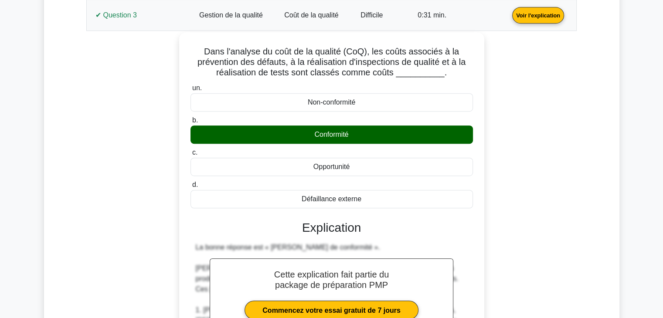
drag, startPoint x: 369, startPoint y: 199, endPoint x: 182, endPoint y: 55, distance: 235.9
click at [183, 55] on div "Dans l'analyse du coût de la qualité (CoQ), les coûts associés à la prévention …" at bounding box center [332, 303] width 298 height 535
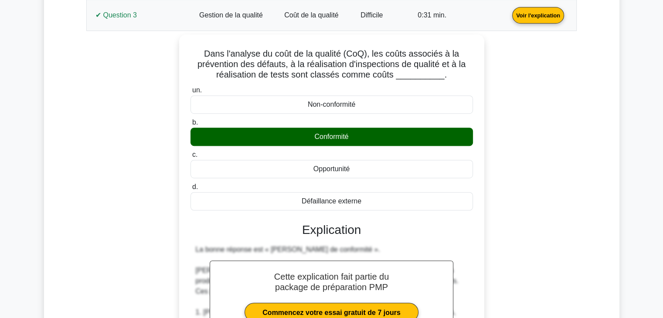
copy div "Dans l'analyse du coût de la qualité (CoQ), les coûts associés à la prévention …"
click at [509, 18] on link "Voir l'explication" at bounding box center [538, 14] width 59 height 7
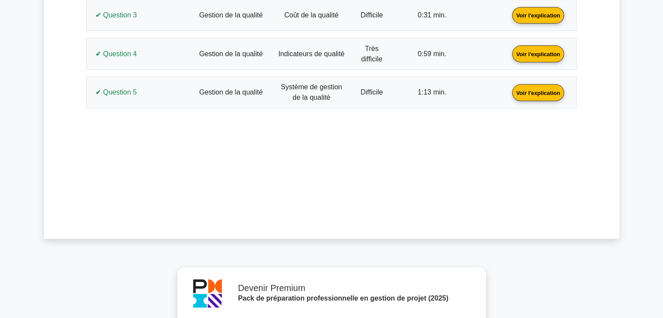
click at [509, 57] on link "Voir l'explication" at bounding box center [538, 53] width 59 height 7
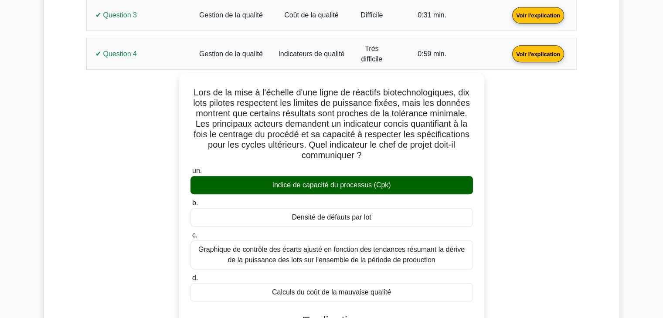
scroll to position [566, 0]
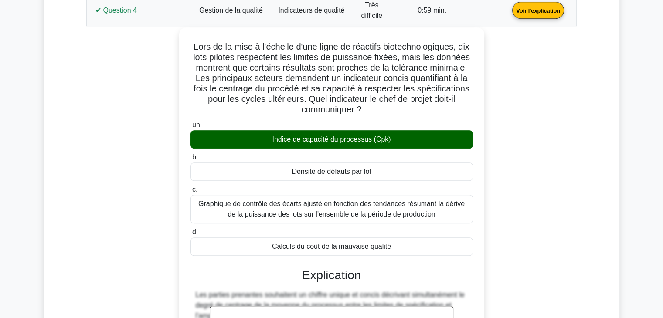
drag, startPoint x: 398, startPoint y: 246, endPoint x: 188, endPoint y: 47, distance: 289.1
click at [188, 47] on div "Lors de la mise à l'échelle d'une ligne de réactifs biotechnologiques, dix lots…" at bounding box center [332, 256] width 298 height 451
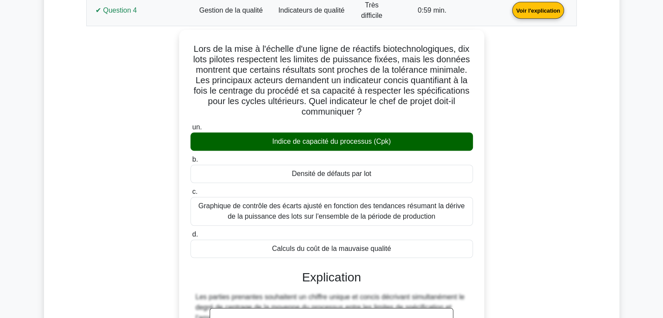
copy div "Lors de la mise à l'échelle d'une ligne de réactifs biotechnologiques, dix lots…"
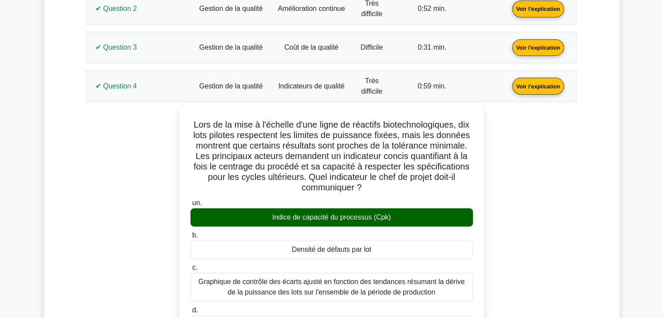
scroll to position [435, 0]
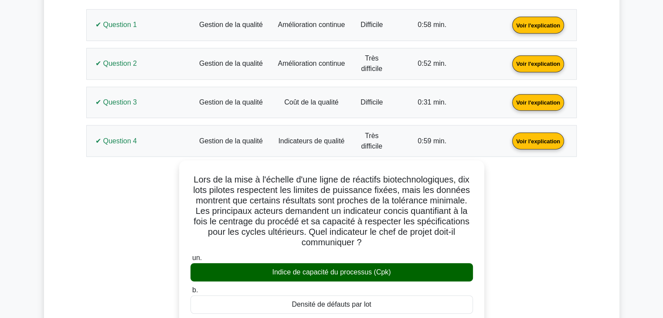
click at [509, 137] on link "Voir l'explication" at bounding box center [538, 140] width 59 height 7
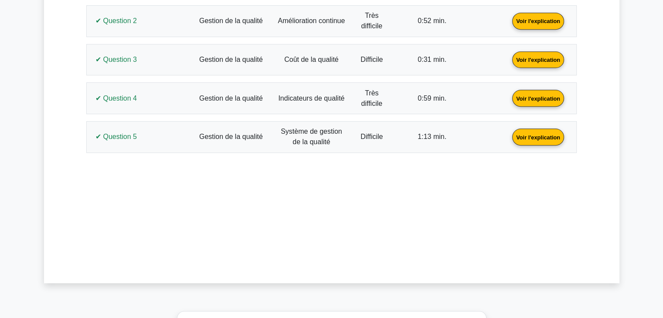
scroll to position [479, 0]
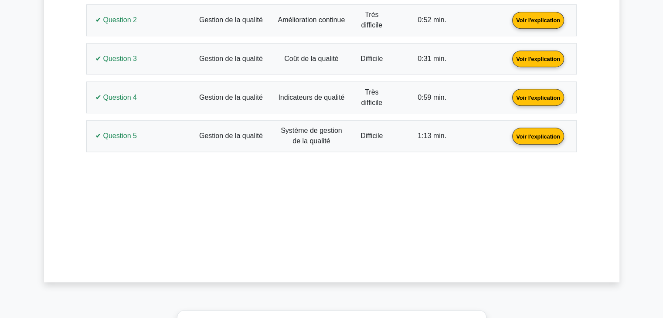
click at [509, 140] on link "Voir l'explication" at bounding box center [538, 135] width 59 height 7
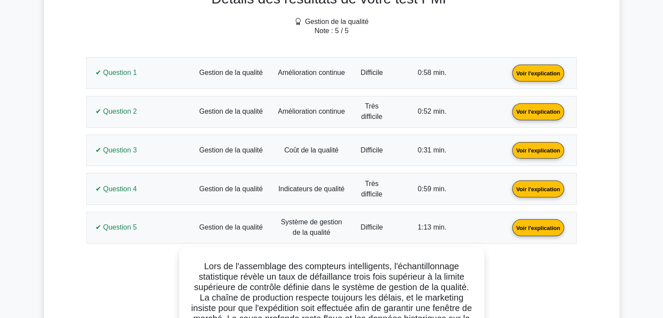
scroll to position [385, 0]
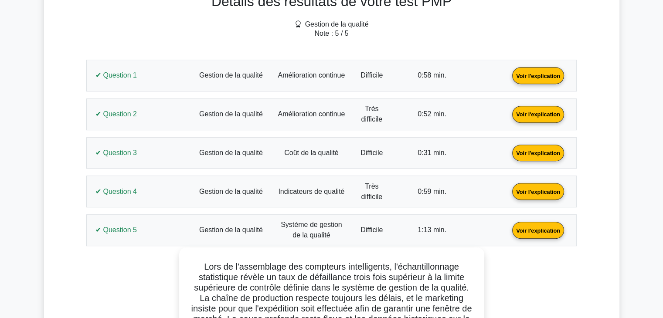
drag, startPoint x: 376, startPoint y: 182, endPoint x: 201, endPoint y: 258, distance: 190.7
copy div "Lors de l'assemblage des compteurs intelligents, l'échantillonnage statistique …"
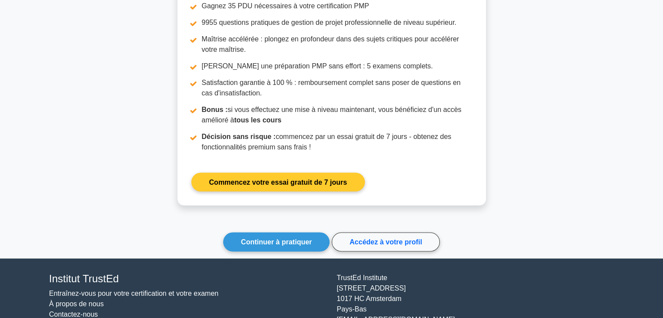
scroll to position [1417, 0]
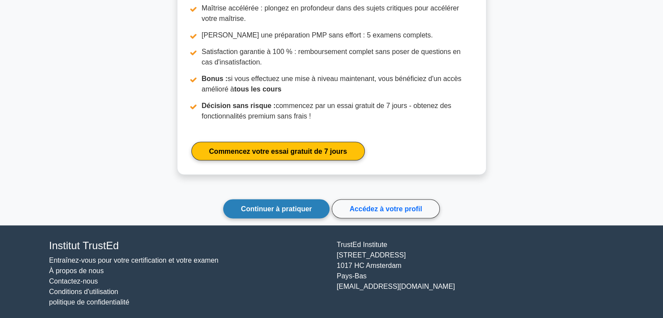
click at [274, 205] on font "Continuer à pratiquer" at bounding box center [276, 208] width 71 height 7
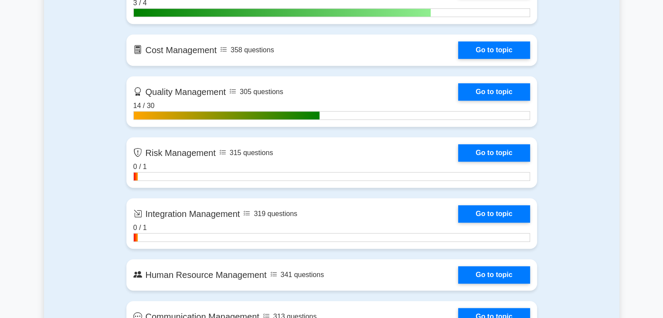
scroll to position [742, 0]
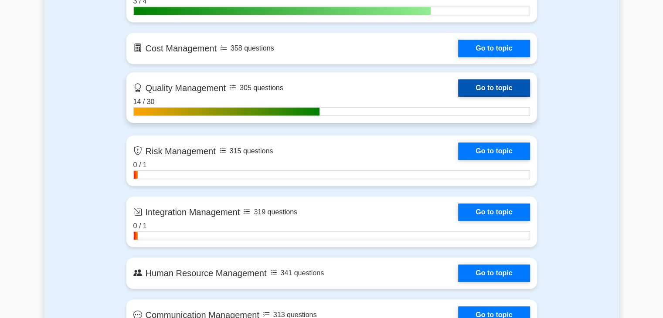
click at [492, 84] on link "Go to topic" at bounding box center [494, 87] width 72 height 17
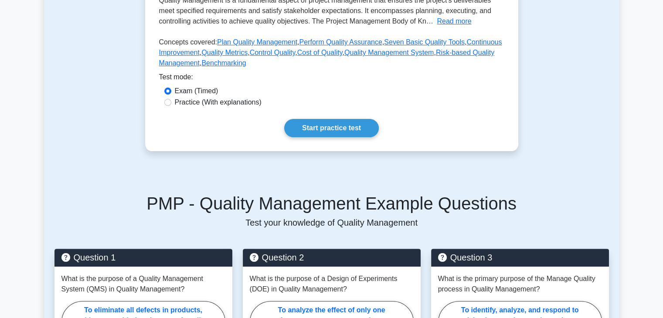
scroll to position [218, 0]
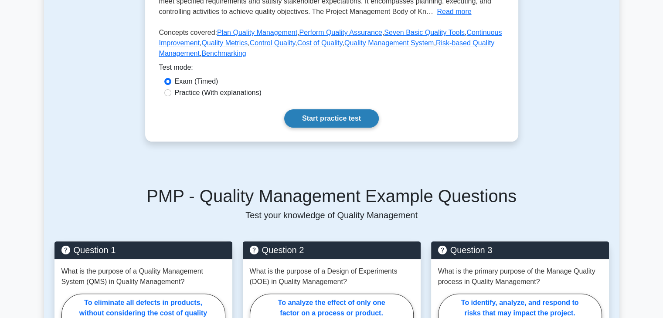
click at [345, 120] on link "Start practice test" at bounding box center [331, 118] width 95 height 18
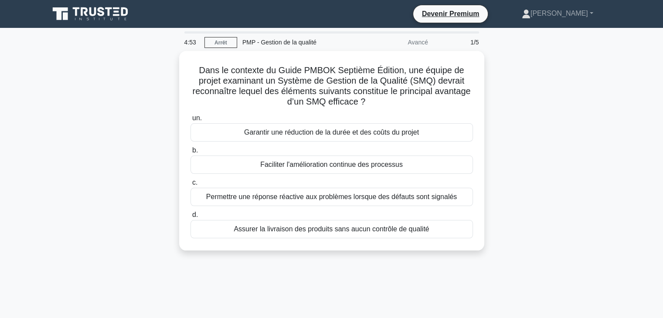
click at [550, 162] on div "Dans le contexte du Guide PMBOK Septième Édition, une équipe de projet examinan…" at bounding box center [332, 156] width 576 height 210
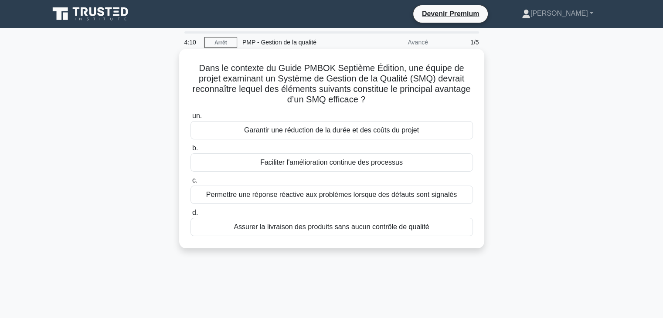
click at [332, 197] on font "Permettre une réponse réactive aux problèmes lorsque des défauts sont signalés" at bounding box center [331, 194] width 251 height 7
click at [191, 184] on input "c. Permettre une réponse réactive aux problèmes lorsque des défauts sont signal…" at bounding box center [191, 181] width 0 height 6
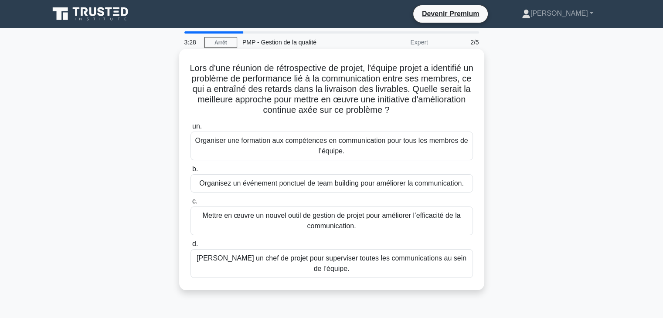
click at [391, 229] on font "Mettre en œuvre un nouvel outil de gestion de projet pour améliorer l’efficacit…" at bounding box center [332, 221] width 275 height 21
click at [191, 205] on input "c. Mettre en œuvre un nouvel outil de gestion de projet pour améliorer l’effica…" at bounding box center [191, 202] width 0 height 6
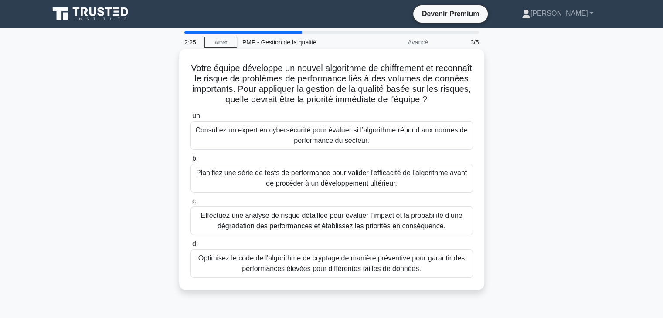
click at [347, 222] on font "Effectuez une analyse de risque détaillée pour évaluer l’impact et la probabili…" at bounding box center [332, 221] width 262 height 18
click at [191, 205] on input "c. Effectuez une analyse de risque détaillée pour évaluer l’impact et la probab…" at bounding box center [191, 202] width 0 height 6
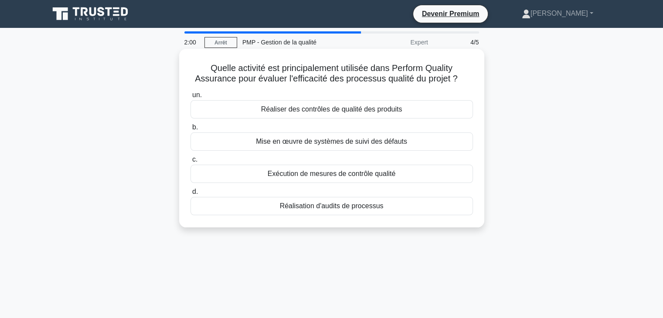
click at [341, 208] on font "Réalisation d'audits de processus" at bounding box center [332, 205] width 104 height 7
click at [191, 195] on input "d. Réalisation d'audits de processus" at bounding box center [191, 192] width 0 height 6
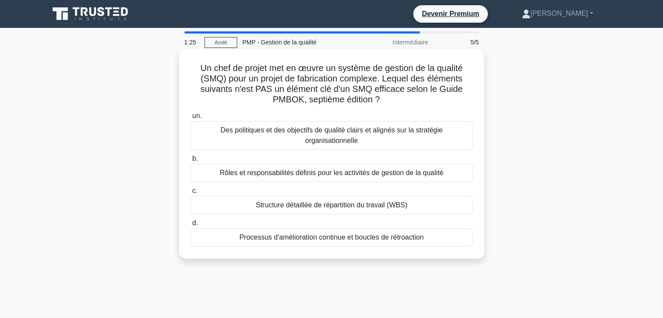
click at [338, 209] on font "Structure détaillée de répartition du travail (WBS)" at bounding box center [332, 205] width 152 height 7
click at [191, 194] on input "c. Structure détaillée de répartition du travail (WBS)" at bounding box center [191, 191] width 0 height 6
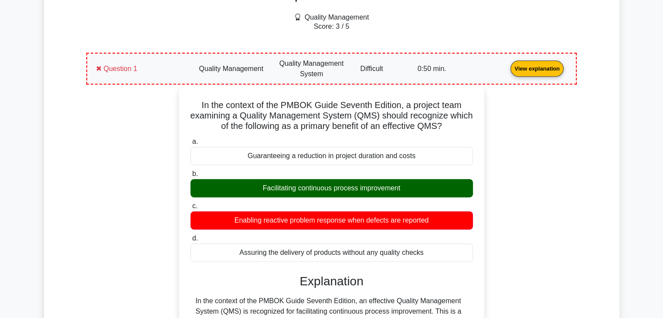
scroll to position [349, 0]
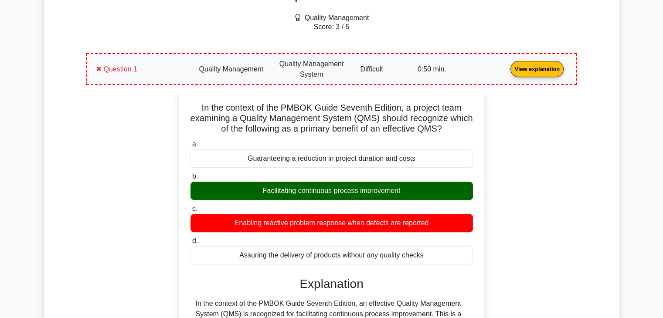
click at [507, 68] on link "View explanation" at bounding box center [537, 68] width 60 height 7
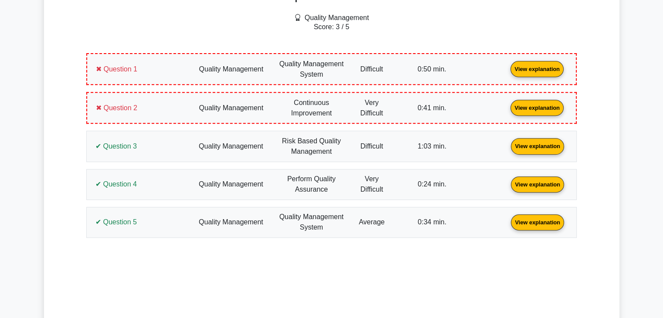
click at [507, 68] on link "View explanation" at bounding box center [537, 68] width 60 height 7
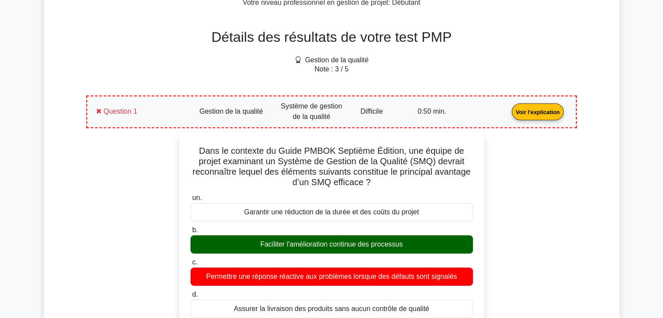
scroll to position [392, 0]
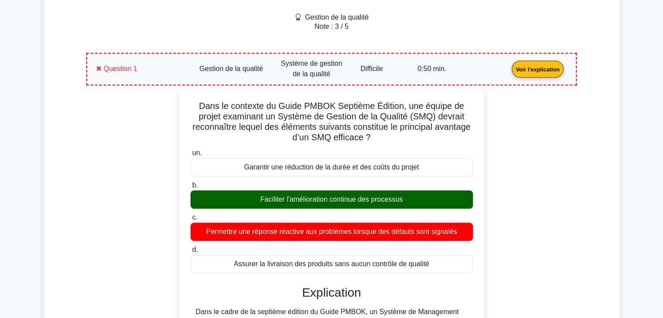
drag, startPoint x: 333, startPoint y: 213, endPoint x: 197, endPoint y: 102, distance: 175.8
click at [197, 102] on div "Dans le contexte du Guide PMBOK Septième Édition, une équipe de projet examinan…" at bounding box center [332, 320] width 298 height 461
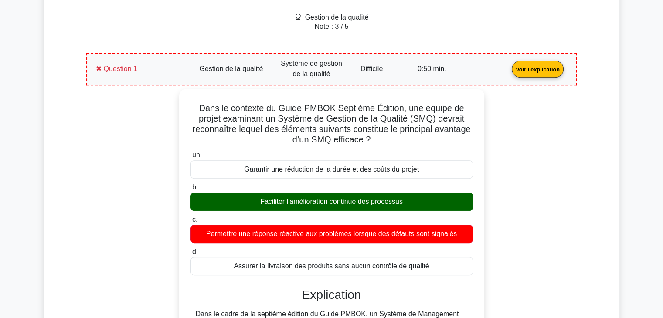
copy div "Dans le contexte du Guide PMBOK Septième Édition, une équipe de projet examinan…"
click at [509, 69] on link "Voir l'explication" at bounding box center [538, 68] width 59 height 7
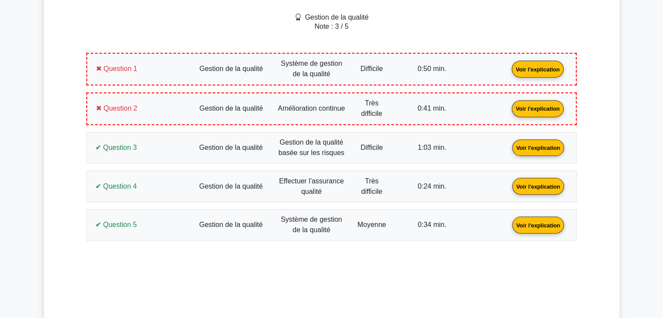
click at [509, 108] on link "Voir l'explication" at bounding box center [538, 107] width 59 height 7
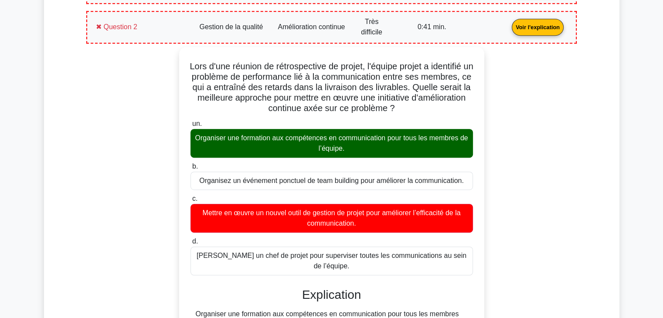
scroll to position [479, 0]
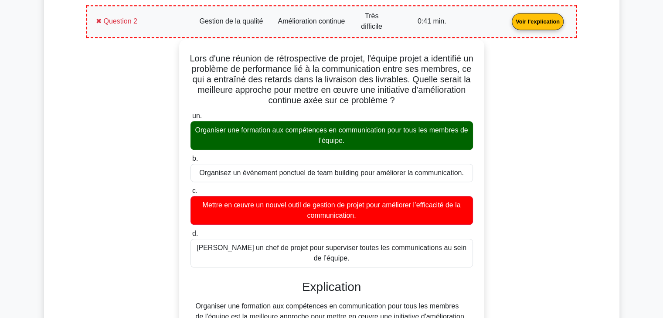
drag, startPoint x: 192, startPoint y: 58, endPoint x: 377, endPoint y: 252, distance: 267.8
click at [377, 252] on div "Lors d'une réunion de rétrospective de projet, l'équipe projet a identifié un p…" at bounding box center [332, 321] width 298 height 556
copy div "Lors d'une réunion de rétrospective de projet, l'équipe projet a identifié un p…"
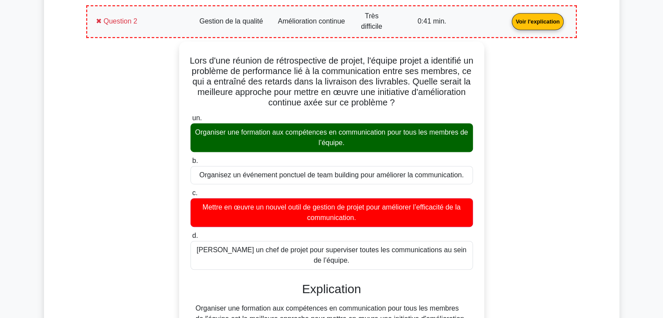
click at [509, 17] on link "Voir l'explication" at bounding box center [538, 20] width 59 height 7
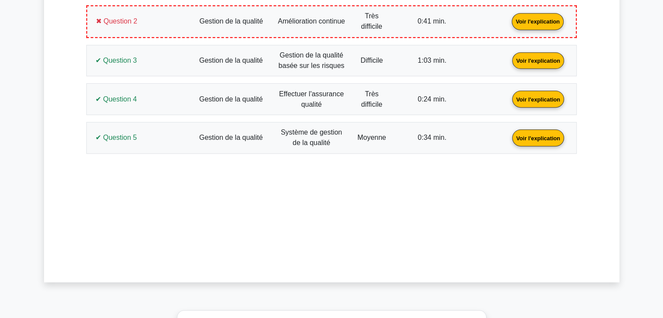
click at [509, 64] on link "Voir l'explication" at bounding box center [538, 59] width 59 height 7
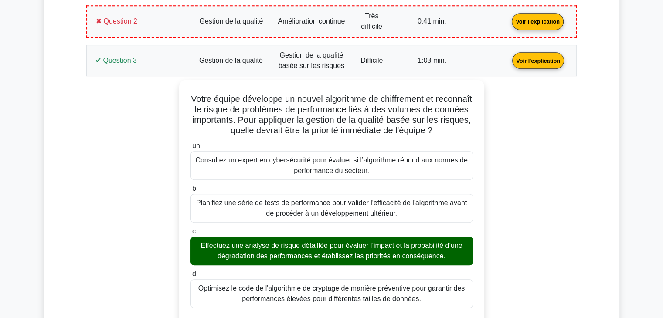
scroll to position [523, 0]
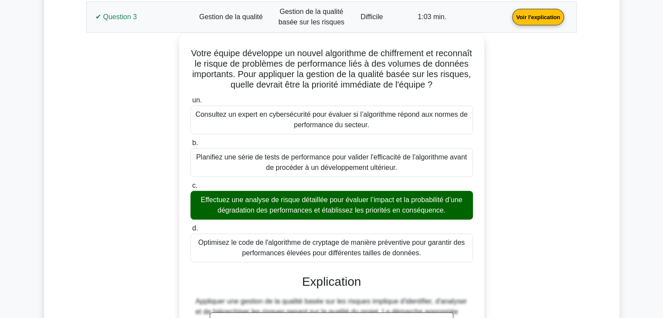
drag, startPoint x: 426, startPoint y: 250, endPoint x: 203, endPoint y: 51, distance: 298.5
click at [203, 51] on div "Votre équipe développe un nouvel algorithme de chiffrement et reconnaît le risq…" at bounding box center [332, 279] width 298 height 482
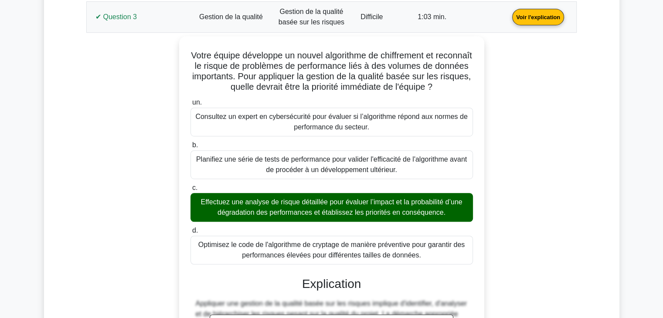
copy div "Votre équipe développe un nouvel algorithme de chiffrement et reconnaît le risq…"
click at [509, 18] on link "Voir l'explication" at bounding box center [538, 16] width 59 height 7
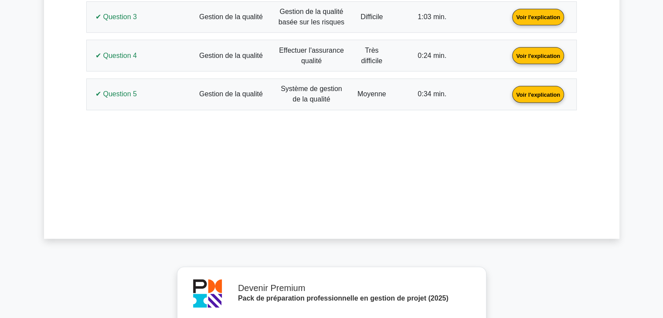
click at [509, 59] on link "Voir l'explication" at bounding box center [538, 54] width 59 height 7
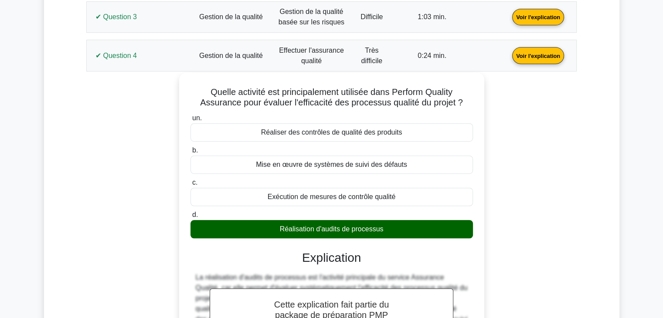
drag, startPoint x: 340, startPoint y: 212, endPoint x: 185, endPoint y: 89, distance: 197.7
click at [185, 89] on div "Quelle activité est principalement utilisée dans Perform Quality Assurance pour…" at bounding box center [332, 238] width 298 height 325
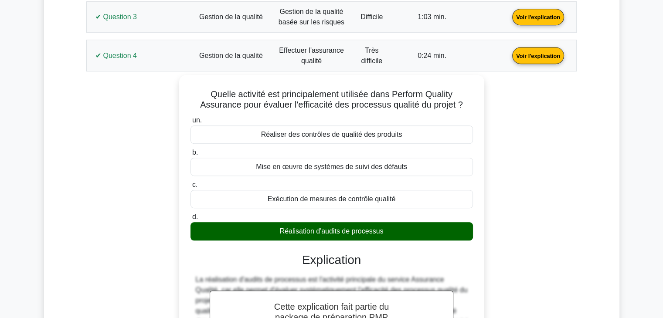
copy div "Quelle activité est principalement utilisée dans Perform Quality Assurance pour…"
click at [509, 51] on link "Voir l'explication" at bounding box center [538, 54] width 59 height 7
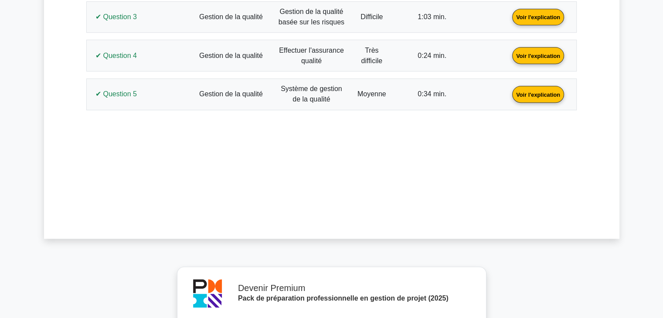
click at [509, 95] on link "Voir l'explication" at bounding box center [538, 93] width 59 height 7
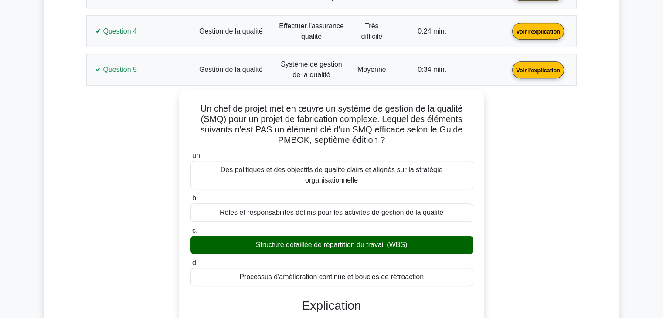
scroll to position [566, 0]
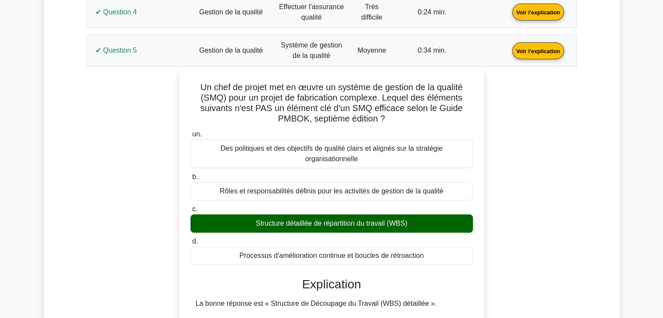
drag, startPoint x: 434, startPoint y: 253, endPoint x: 191, endPoint y: 75, distance: 301.4
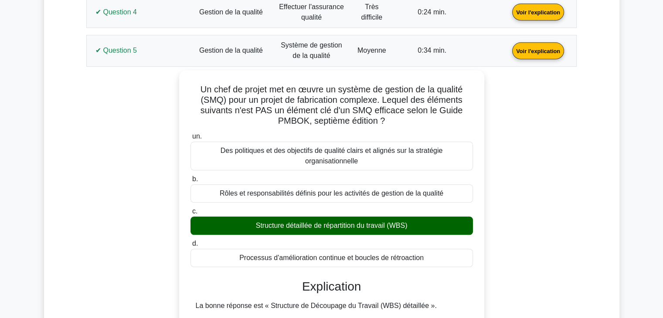
copy div "Un chef de projet met en œuvre un système de gestion de la qualité (SMQ) pour u…"
drag, startPoint x: 171, startPoint y: 53, endPoint x: 161, endPoint y: 65, distance: 15.5
click at [509, 53] on link "Voir l'explication" at bounding box center [538, 50] width 59 height 7
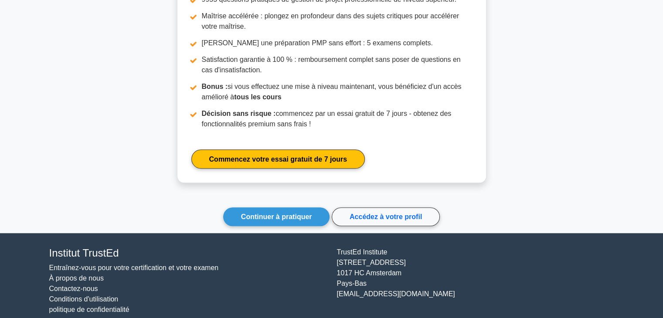
scroll to position [877, 0]
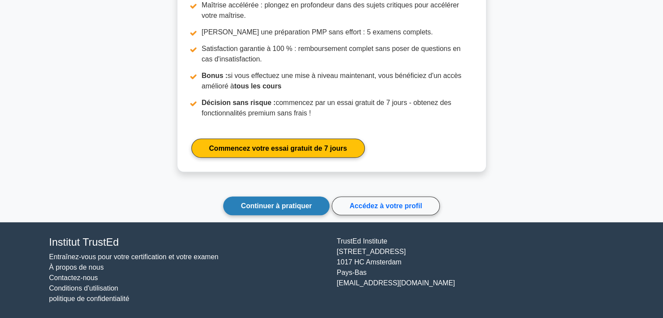
click at [293, 207] on font "Continuer à pratiquer" at bounding box center [276, 205] width 71 height 7
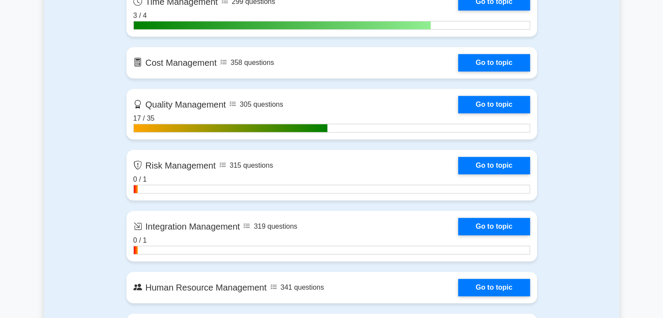
scroll to position [742, 0]
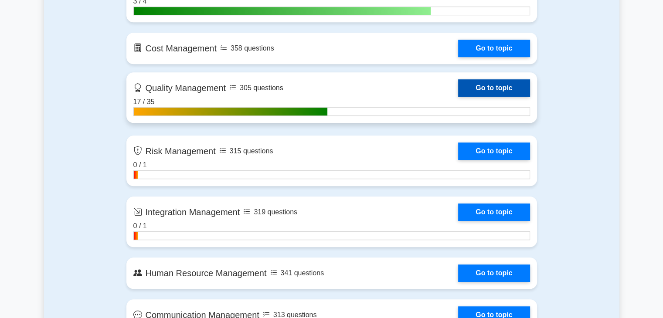
click at [504, 85] on link "Go to topic" at bounding box center [494, 87] width 72 height 17
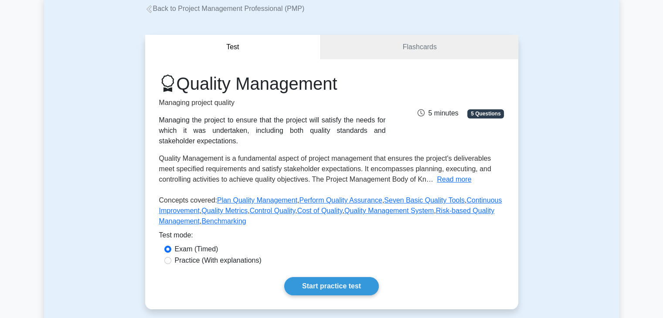
scroll to position [218, 0]
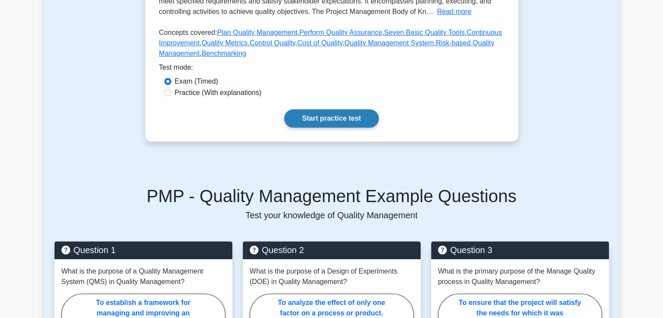
click at [339, 124] on link "Start practice test" at bounding box center [331, 118] width 95 height 18
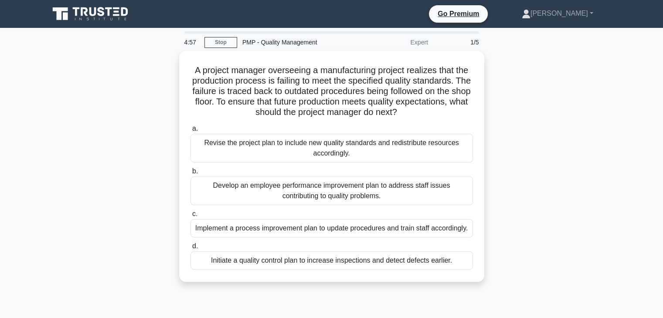
click at [558, 106] on div "A project manager overseeing a manufacturing project realizes that the producti…" at bounding box center [332, 172] width 576 height 242
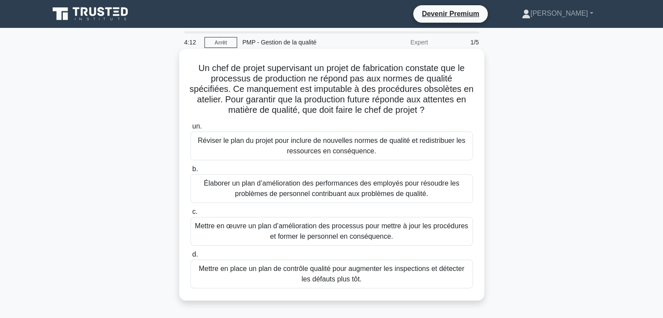
click at [371, 150] on font "Réviser le plan du projet pour inclure de nouvelles normes de qualité et redist…" at bounding box center [332, 146] width 268 height 18
click at [191, 130] on input "un. Réviser le plan du projet pour inclure de nouvelles normes de qualité et re…" at bounding box center [191, 127] width 0 height 6
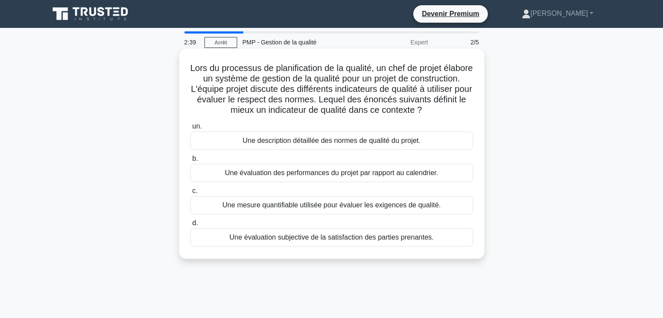
click at [298, 209] on font "Une mesure quantifiable utilisée pour évaluer les exigences de qualité." at bounding box center [331, 205] width 219 height 7
click at [191, 194] on input "c. Une mesure quantifiable utilisée pour évaluer les exigences de qualité." at bounding box center [191, 191] width 0 height 6
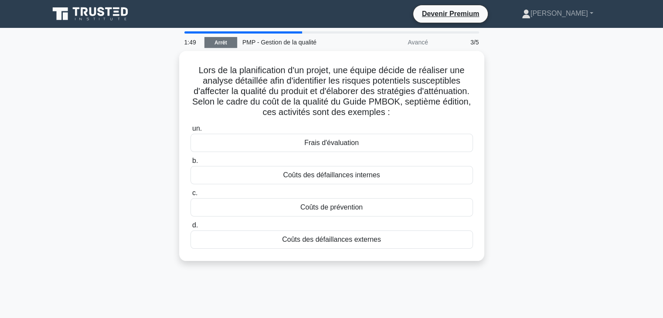
click at [223, 41] on font "Arrêt" at bounding box center [221, 43] width 13 height 6
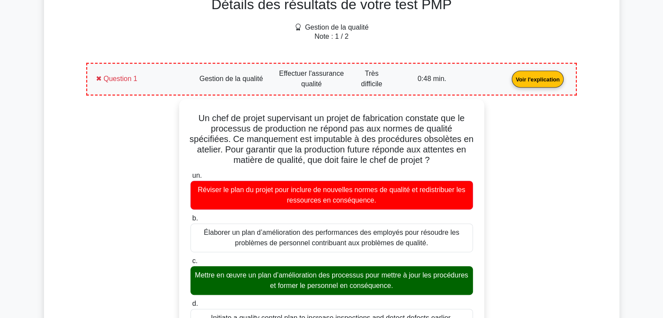
scroll to position [424, 0]
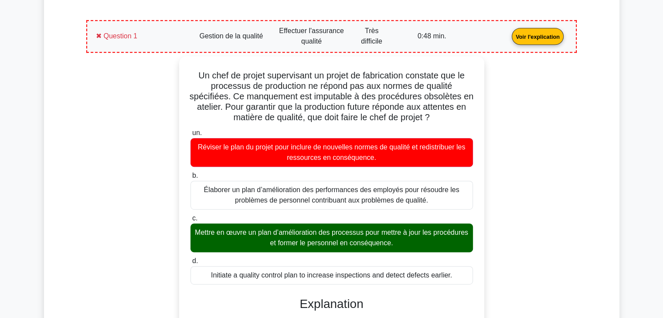
drag, startPoint x: 583, startPoint y: 154, endPoint x: 567, endPoint y: 154, distance: 15.7
click at [583, 154] on div "Détails des résultats de votre test PMP Gestion de la qualité Note : 1 / 2 Ques…" at bounding box center [331, 270] width 543 height 669
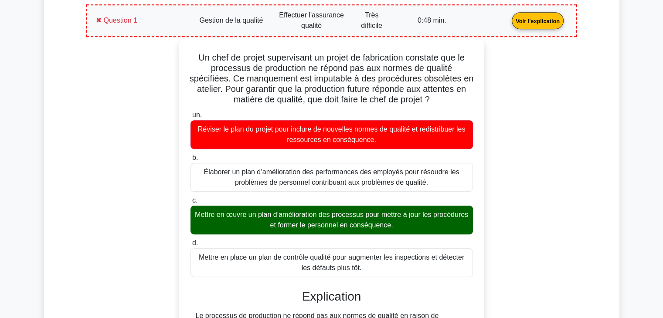
scroll to position [411, 0]
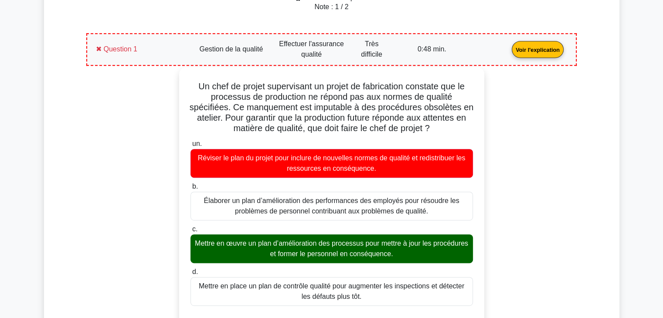
drag, startPoint x: 368, startPoint y: 239, endPoint x: 192, endPoint y: 82, distance: 235.7
click at [192, 82] on div "Un chef de projet supervisant un projet de fabrication constate que le processu…" at bounding box center [332, 301] width 298 height 461
copy div "Un chef de projet supervisant un projet de fabrication constate que le processu…"
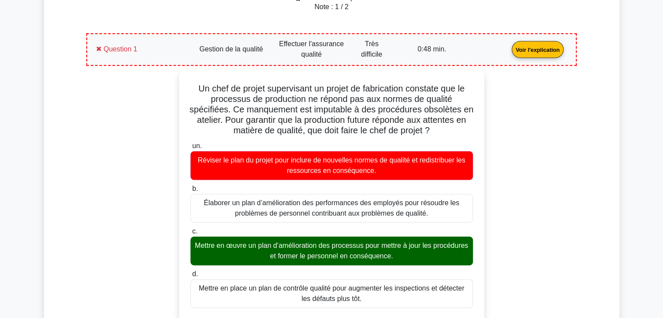
click at [509, 45] on link "Voir l'explication" at bounding box center [538, 48] width 59 height 7
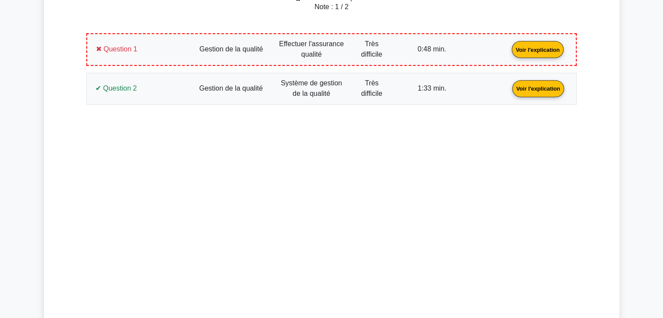
click at [509, 92] on link "Voir l'explication" at bounding box center [538, 87] width 59 height 7
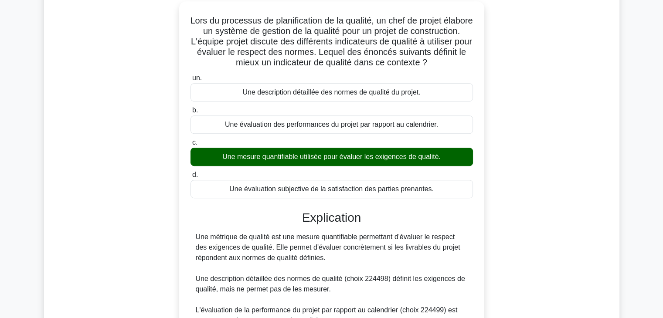
scroll to position [499, 0]
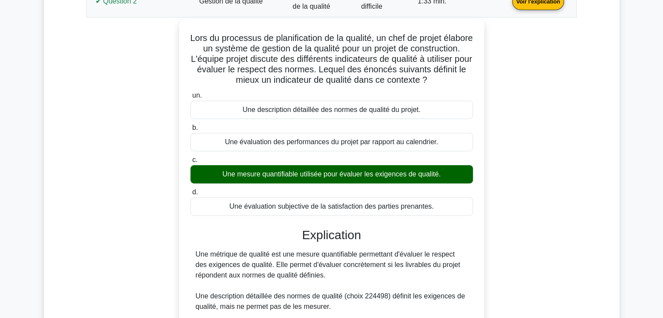
drag, startPoint x: 436, startPoint y: 213, endPoint x: 191, endPoint y: 35, distance: 303.5
click at [191, 35] on div "Lors du processus de planification de la qualité, un chef de projet élabore un …" at bounding box center [332, 226] width 298 height 409
copy div "Lors du processus de planification de la qualité, un chef de projet élabore un …"
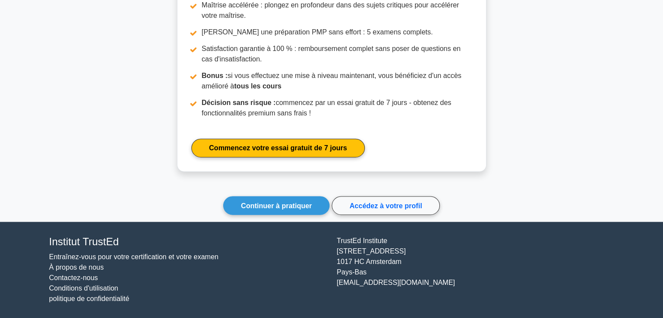
scroll to position [1146, 0]
click at [286, 203] on font "Continuer à pratiquer" at bounding box center [276, 205] width 71 height 7
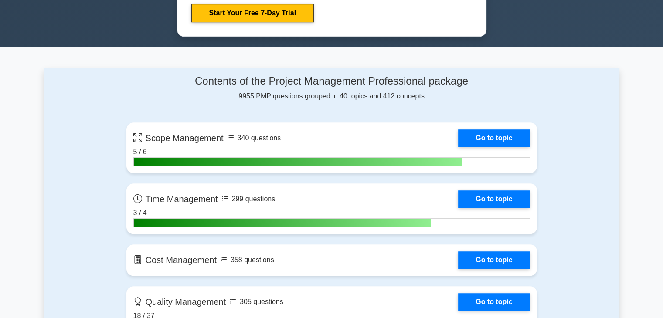
scroll to position [654, 0]
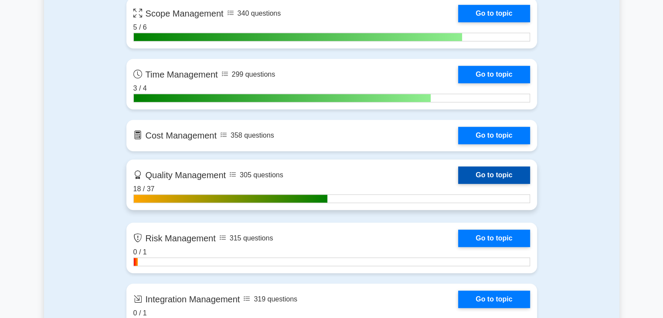
click at [494, 173] on link "Go to topic" at bounding box center [494, 175] width 72 height 17
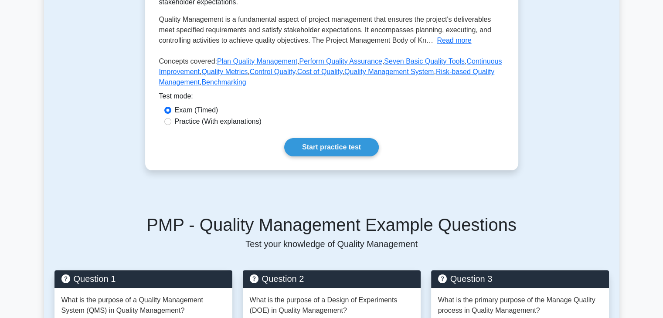
scroll to position [218, 0]
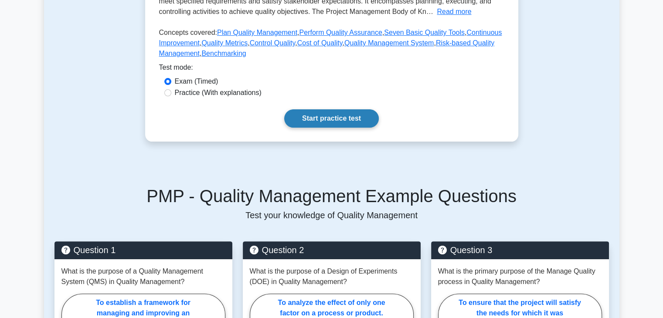
click at [317, 119] on link "Start practice test" at bounding box center [331, 118] width 95 height 18
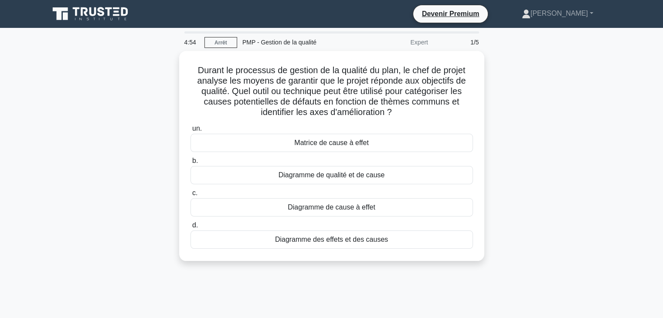
click at [529, 102] on div "Durant le processus de gestion de la qualité du plan, le chef de projet analyse…" at bounding box center [332, 161] width 576 height 221
click at [94, 160] on div "Durant le processus de gestion de la qualité du plan, le chef de projet analyse…" at bounding box center [332, 161] width 576 height 221
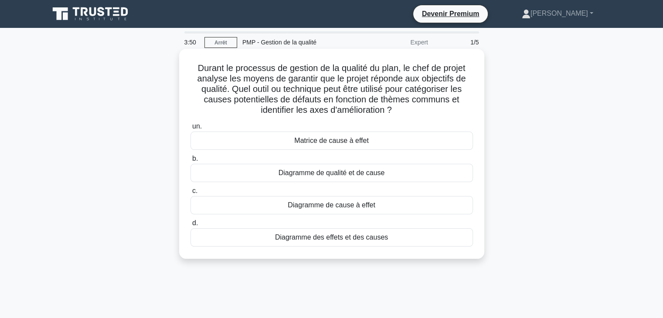
click at [390, 144] on div "Matrice de cause à effet" at bounding box center [332, 141] width 283 height 18
click at [191, 130] on input "un. Matrice de cause à effet" at bounding box center [191, 127] width 0 height 6
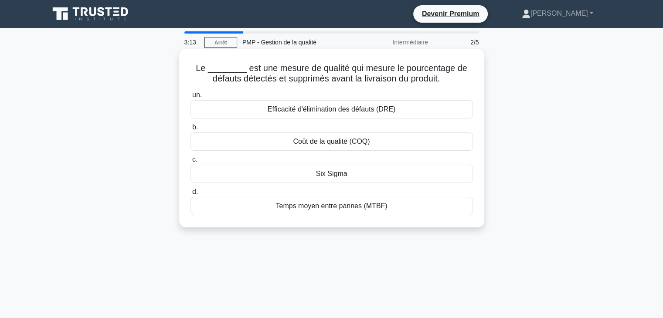
click at [333, 207] on font "Temps moyen entre pannes (MTBF)" at bounding box center [332, 205] width 112 height 7
click at [191, 195] on input "d. Temps moyen entre pannes (MTBF)" at bounding box center [191, 192] width 0 height 6
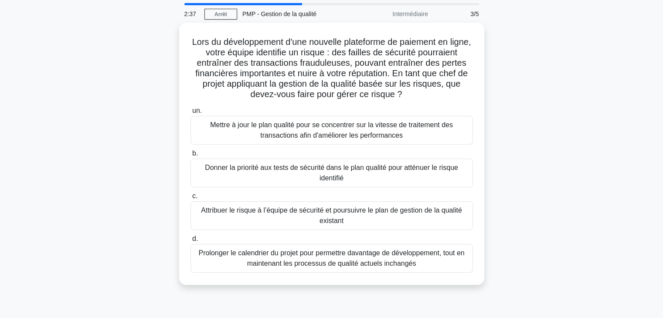
scroll to position [44, 0]
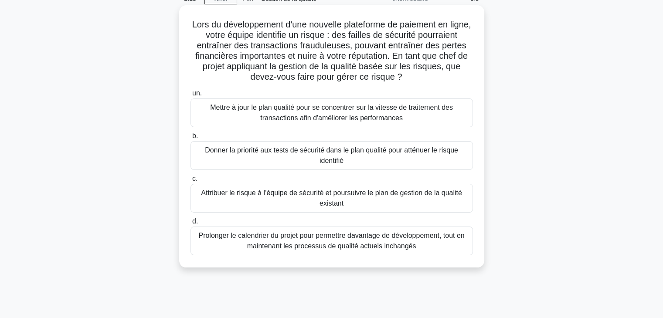
click at [406, 204] on font "Attribuer le risque à l’équipe de sécurité et poursuivre le plan de gestion de …" at bounding box center [332, 198] width 275 height 21
click at [191, 182] on input "c. Attribuer le risque à l’équipe de sécurité et poursuivre le plan de gestion …" at bounding box center [191, 179] width 0 height 6
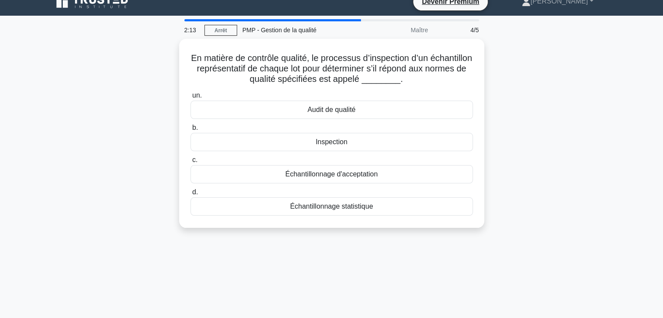
scroll to position [0, 0]
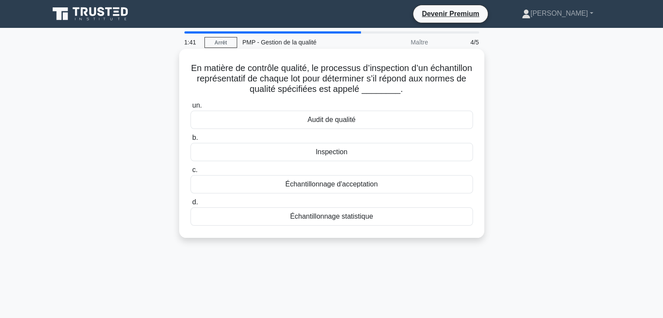
click at [324, 219] on font "Échantillonnage statistique" at bounding box center [331, 216] width 83 height 7
click at [191, 205] on input "d. Échantillonnage statistique" at bounding box center [191, 203] width 0 height 6
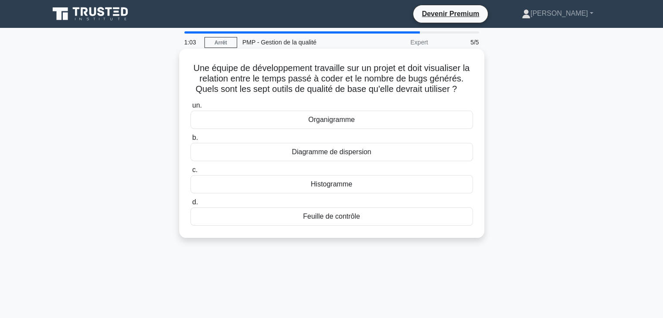
click at [337, 156] on font "Diagramme de dispersion" at bounding box center [331, 151] width 79 height 7
click at [191, 141] on input "b. Diagramme de dispersion" at bounding box center [191, 138] width 0 height 6
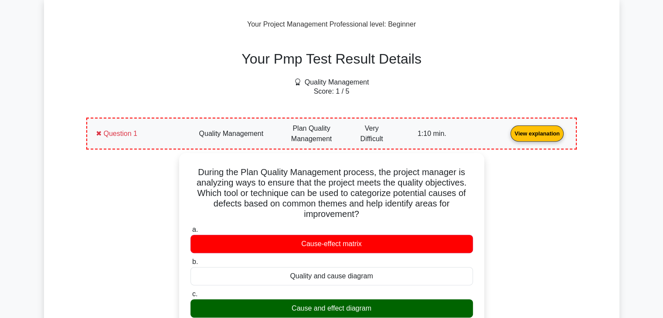
scroll to position [305, 0]
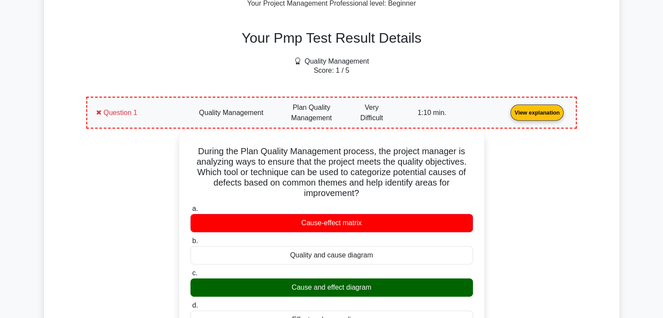
click at [507, 112] on link "View explanation" at bounding box center [537, 112] width 60 height 7
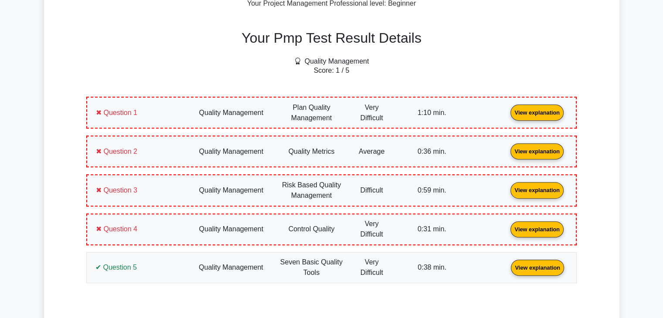
click at [508, 266] on link "View explanation" at bounding box center [538, 267] width 60 height 7
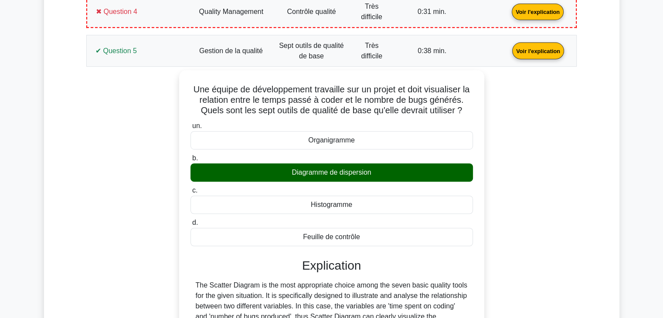
scroll to position [568, 0]
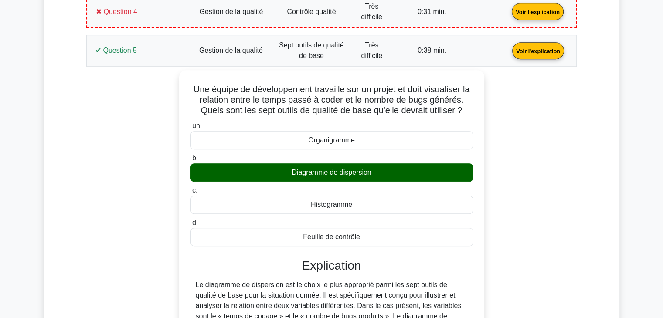
click at [55, 150] on div "Détails des résultats de votre test PMP Gestion de la qualité Note : 1 / 5 Ques…" at bounding box center [332, 154] width 576 height 725
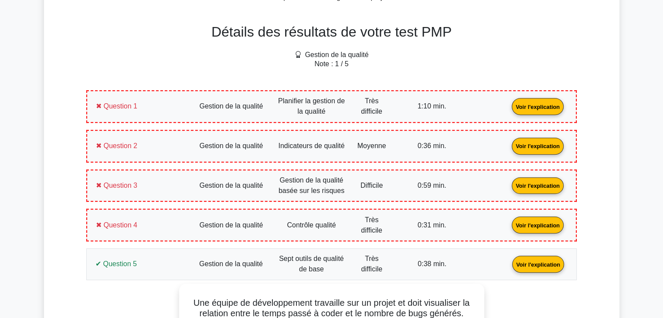
scroll to position [350, 0]
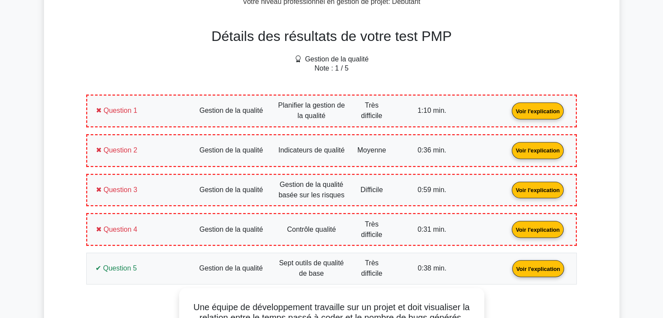
click at [509, 107] on link "Voir l'explication" at bounding box center [538, 110] width 59 height 7
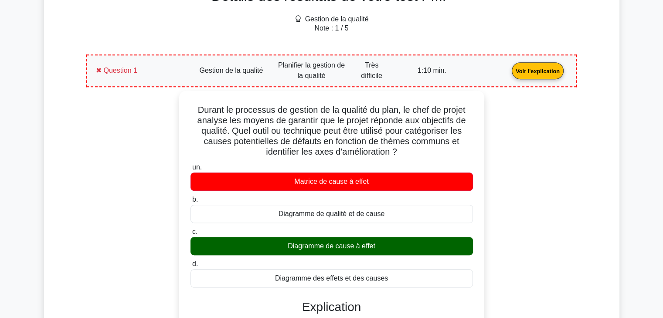
scroll to position [321, 0]
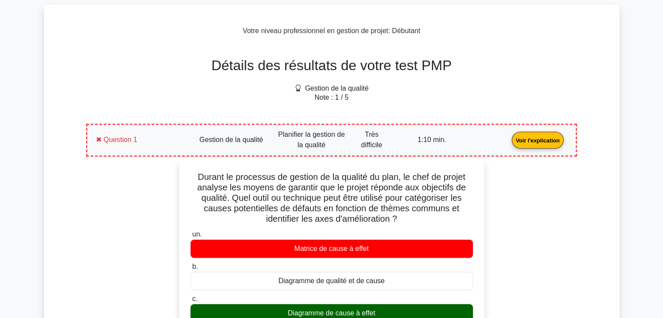
drag, startPoint x: 413, startPoint y: 142, endPoint x: 192, endPoint y: 181, distance: 224.1
copy div "Durant le processus de gestion de la qualité du plan, le chef de projet analyse…"
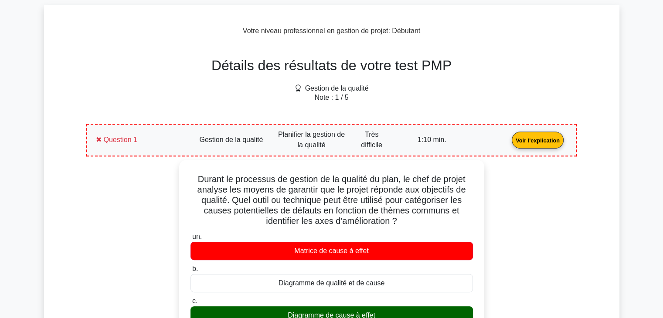
click at [509, 136] on link "Voir l'explication" at bounding box center [538, 139] width 59 height 7
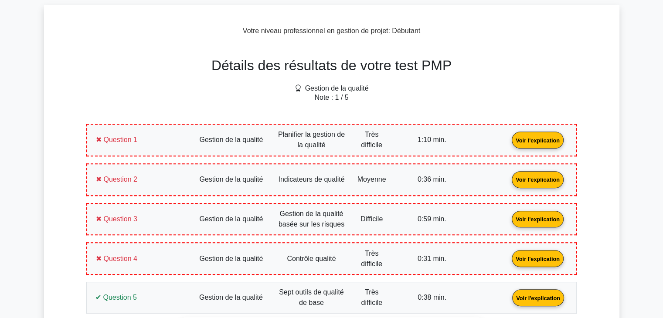
click at [509, 182] on link "Voir l'explication" at bounding box center [538, 178] width 59 height 7
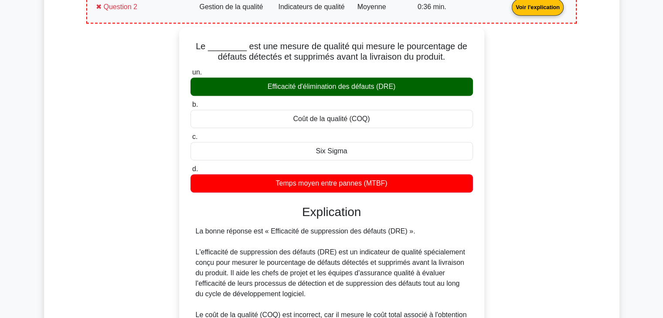
scroll to position [495, 0]
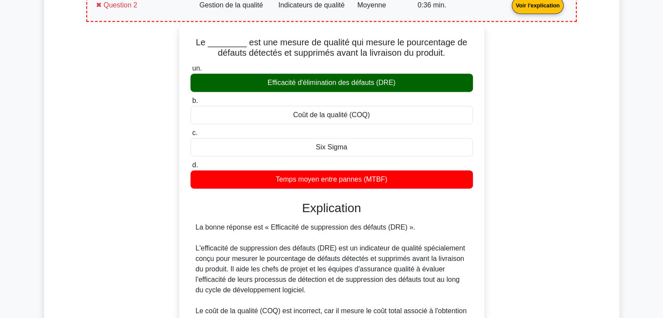
drag, startPoint x: 403, startPoint y: 180, endPoint x: 187, endPoint y: 44, distance: 255.0
click at [187, 44] on div "Le ________ est une mesure de qualité qui mesure le pourcentage de défauts déte…" at bounding box center [332, 263] width 298 height 472
copy div "Le ________ est une mesure de qualité qui mesure le pourcentage de défauts déte…"
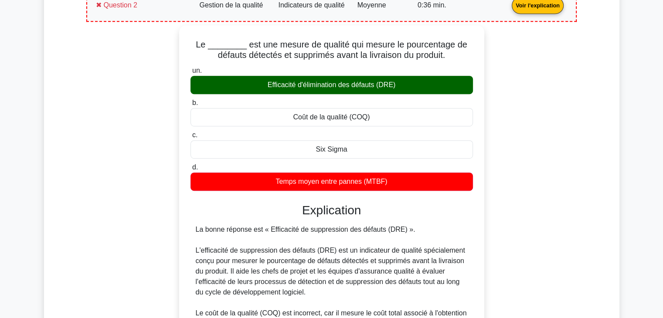
click at [509, 8] on link "Voir l'explication" at bounding box center [538, 4] width 59 height 7
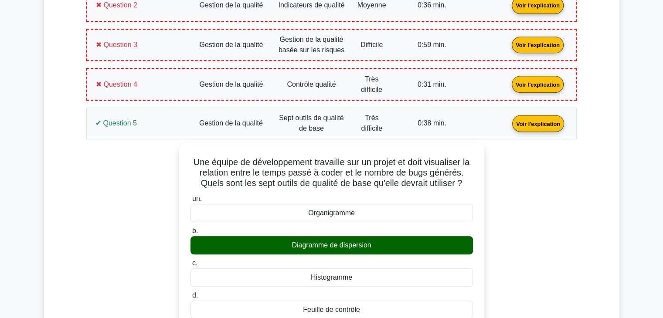
click at [509, 47] on link "Voir l'explication" at bounding box center [538, 44] width 59 height 7
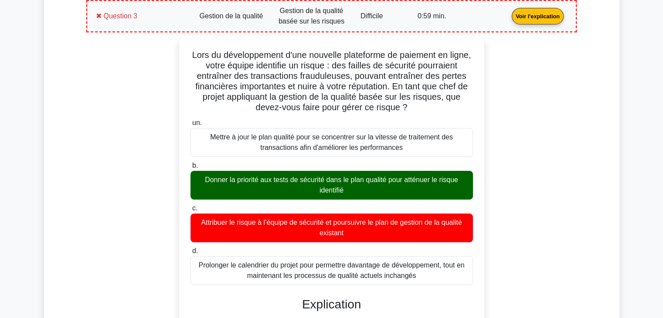
scroll to position [539, 0]
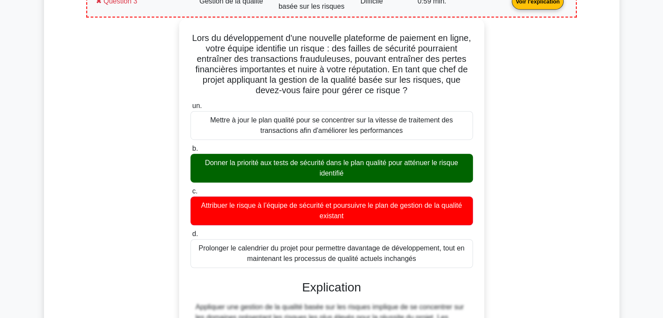
drag, startPoint x: 418, startPoint y: 255, endPoint x: 188, endPoint y: 39, distance: 315.1
click at [188, 39] on div "Lors du développement d'une nouvelle plateforme de paiement en ligne, votre équ…" at bounding box center [332, 226] width 298 height 409
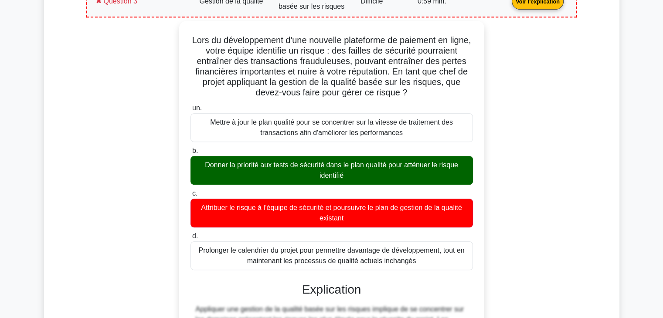
copy div "Lors du développement d'une nouvelle plateforme de paiement en ligne, votre équ…"
click at [509, 4] on link "Voir l'explication" at bounding box center [538, 0] width 59 height 7
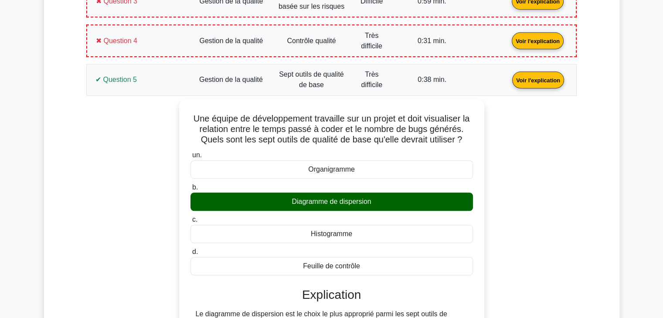
click at [509, 41] on link "Voir l'explication" at bounding box center [538, 40] width 59 height 7
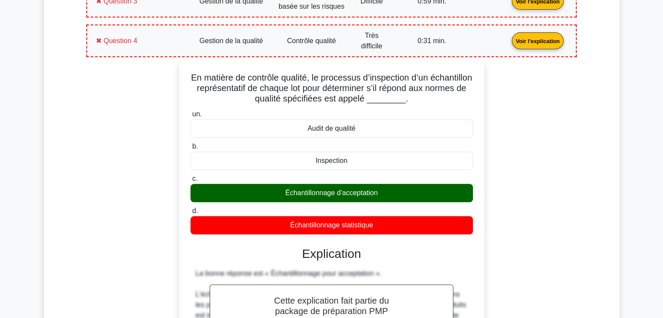
drag, startPoint x: 378, startPoint y: 220, endPoint x: 208, endPoint y: 72, distance: 224.8
copy div "En matière de contrôle qualité, le processus d’inspection d’un échantillon repr…"
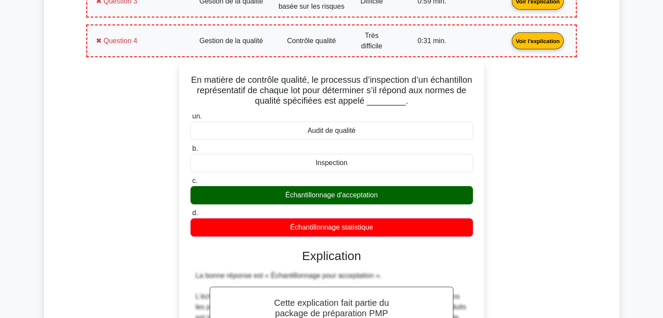
click at [509, 37] on link "Voir l'explication" at bounding box center [538, 40] width 59 height 7
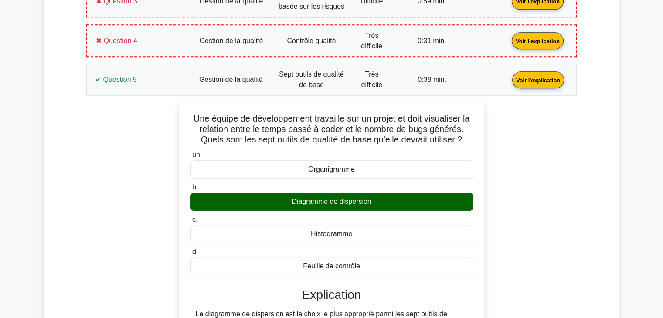
click at [509, 83] on link "Voir l'explication" at bounding box center [538, 79] width 59 height 7
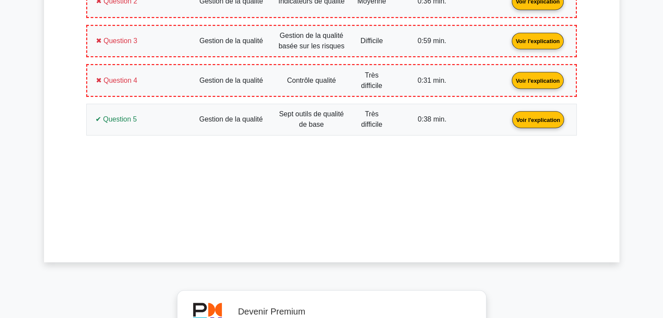
scroll to position [495, 0]
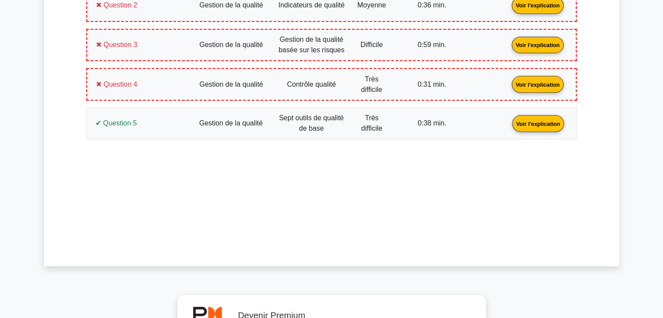
click at [509, 127] on link "Voir l'explication" at bounding box center [538, 123] width 59 height 7
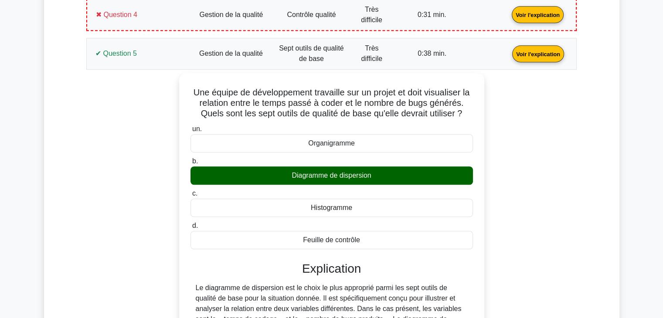
scroll to position [582, 0]
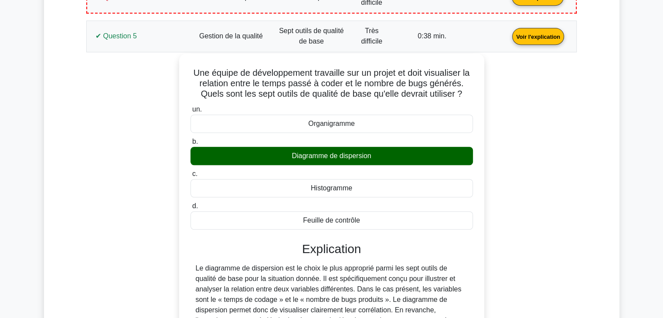
drag, startPoint x: 371, startPoint y: 220, endPoint x: 186, endPoint y: 74, distance: 236.3
click at [186, 74] on div "Une équipe de développement travaille sur un projet et doit visualiser la relat…" at bounding box center [332, 235] width 298 height 357
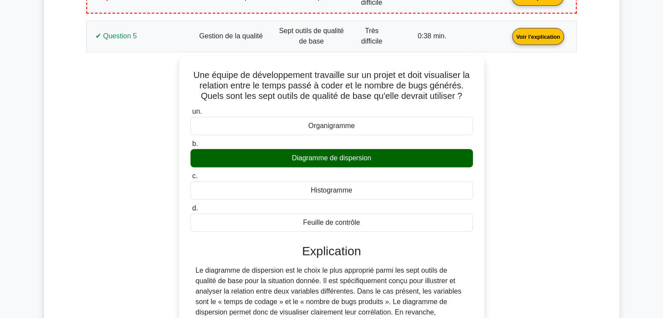
copy div "Une équipe de développement travaille sur un projet et doit visualiser la relat…"
